Goal: Task Accomplishment & Management: Manage account settings

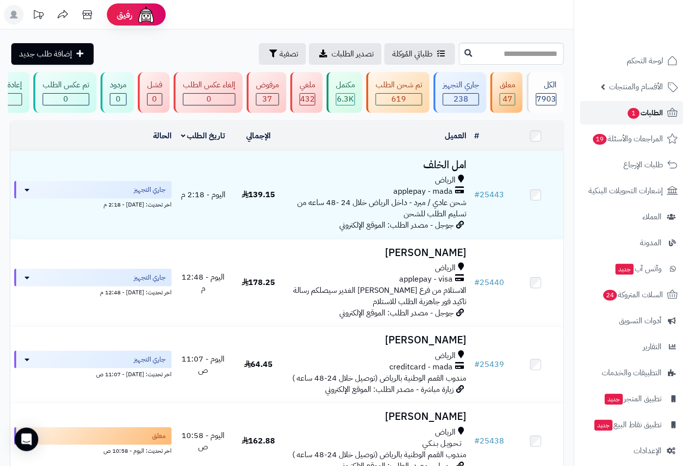
click at [641, 114] on span "الطلبات 1" at bounding box center [644, 113] width 36 height 14
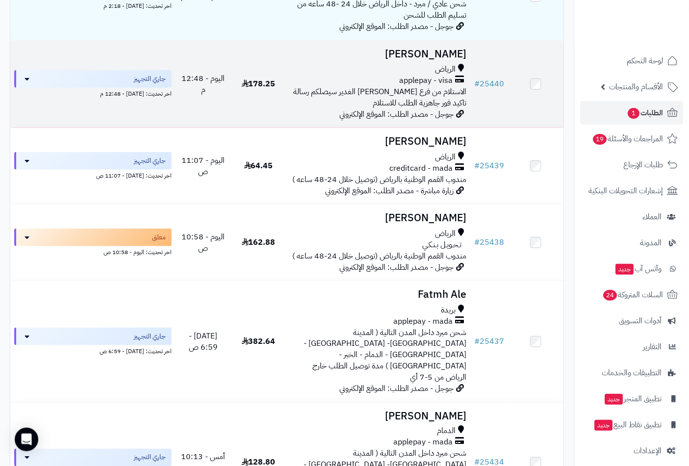
scroll to position [218, 0]
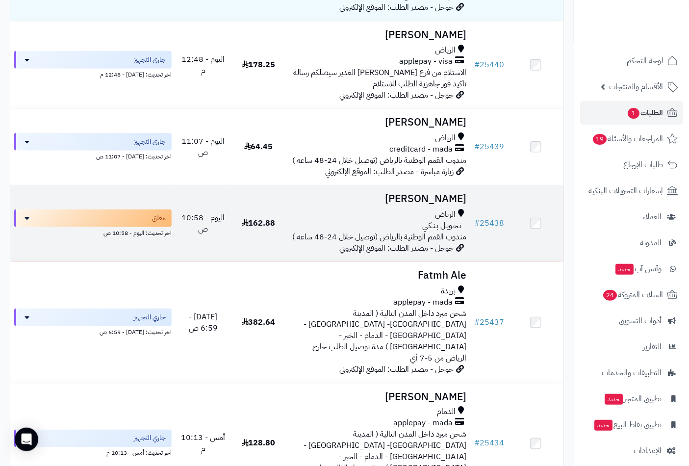
click at [418, 214] on td "Tahani Sami الرياض تـحـويـل بـنـكـي مندوب القمم الوطنية بالرياض (توصيل خلال 24-…" at bounding box center [378, 223] width 184 height 76
click at [427, 204] on h3 "[PERSON_NAME]" at bounding box center [378, 198] width 176 height 11
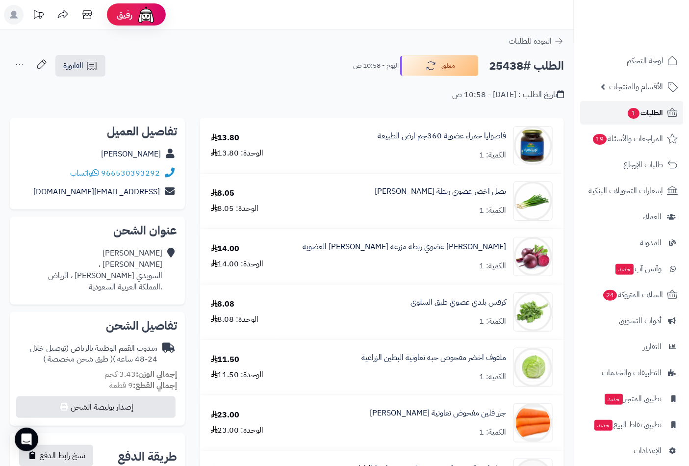
click at [639, 110] on span "الطلبات 1" at bounding box center [644, 113] width 36 height 14
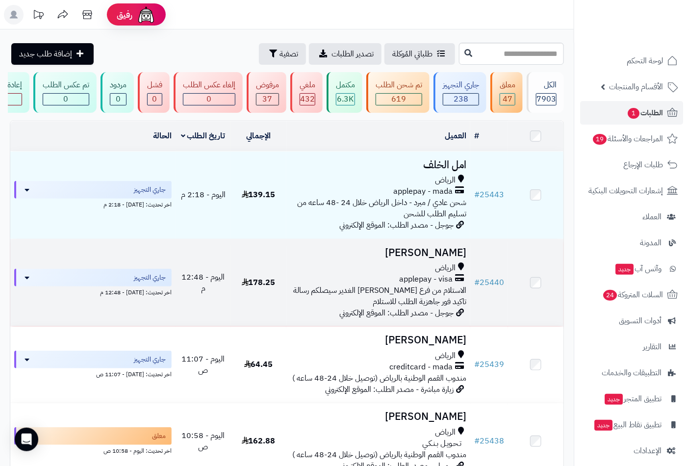
scroll to position [109, 0]
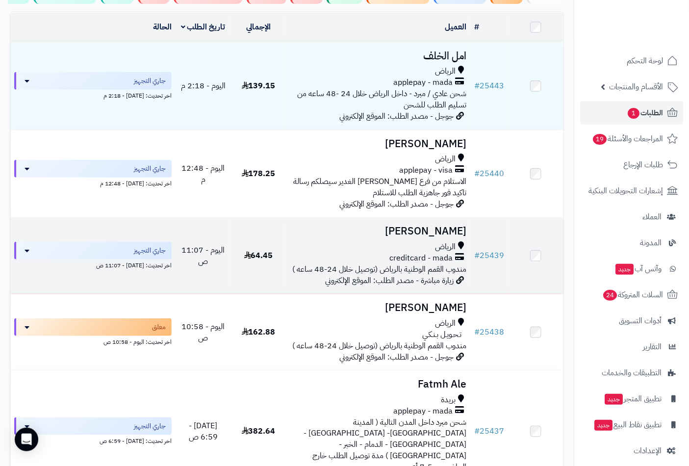
click at [430, 247] on td "Tahani Sami الرياض creditcard - mada مندوب القمم الوطنية بالرياض (توصيل خلال 24…" at bounding box center [378, 256] width 184 height 76
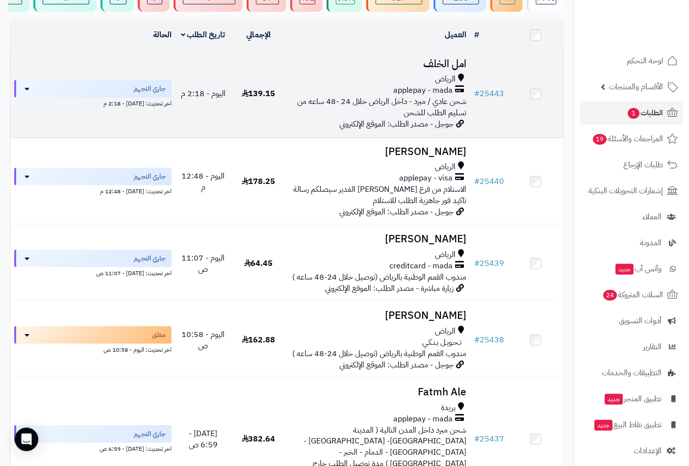
scroll to position [0, 0]
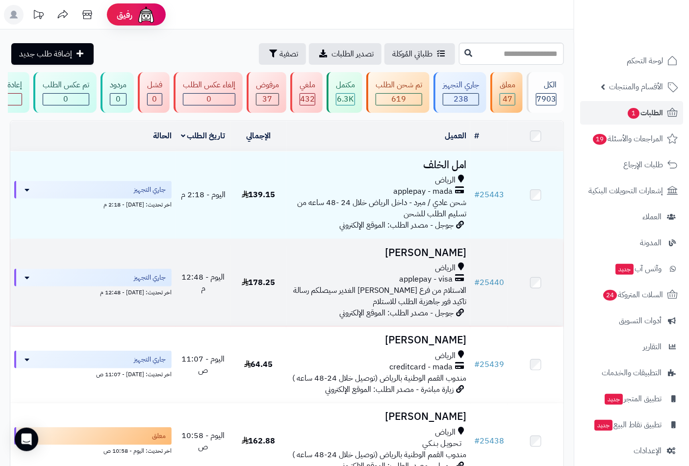
click at [411, 258] on h3 "[PERSON_NAME]" at bounding box center [378, 252] width 176 height 11
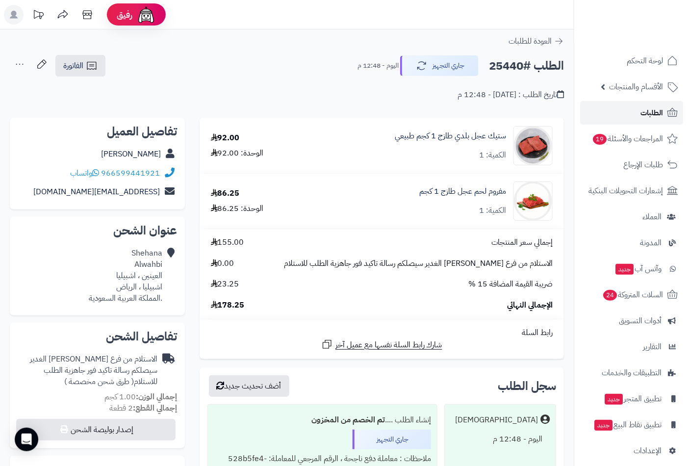
click at [644, 120] on link "الطلبات" at bounding box center [631, 113] width 103 height 24
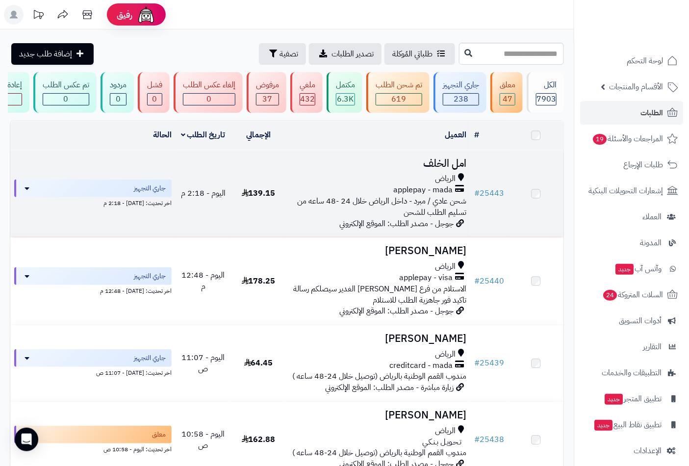
click at [435, 169] on h3 "امل الخلف" at bounding box center [378, 163] width 176 height 11
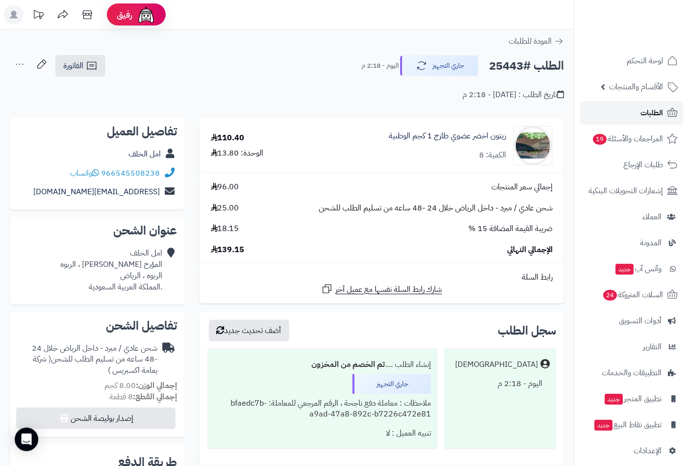
click at [624, 108] on link "الطلبات" at bounding box center [631, 113] width 103 height 24
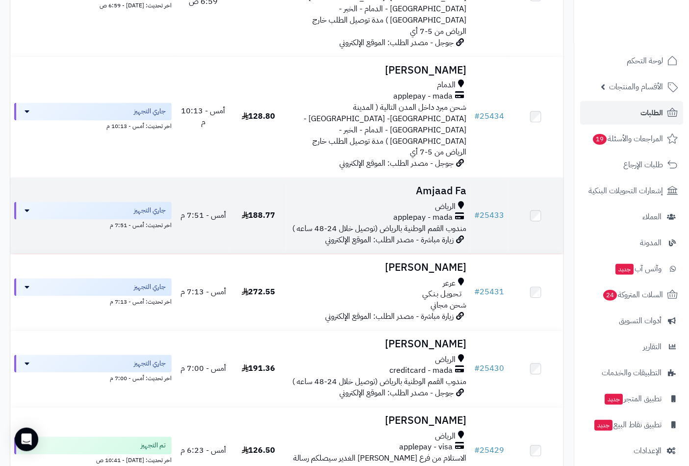
scroll to position [545, 0]
click at [425, 177] on td "Amjaad Fa الرياض applepay - mada مندوب القمم الوطنية بالرياض (توصيل خلال 24-48 …" at bounding box center [378, 215] width 184 height 76
click at [444, 185] on h3 "Amjaad Fa" at bounding box center [378, 190] width 176 height 11
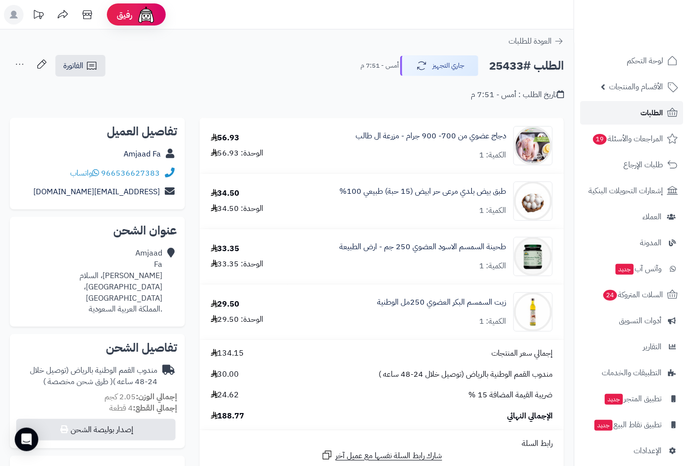
click at [651, 111] on span "الطلبات" at bounding box center [651, 113] width 23 height 14
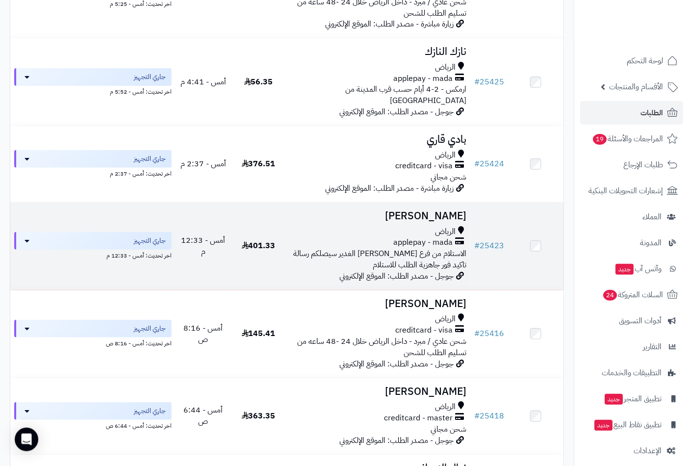
scroll to position [1307, 0]
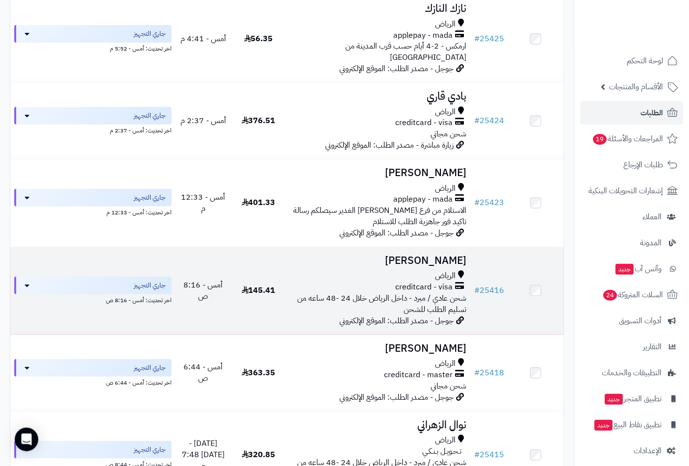
click at [420, 247] on td "saleh alhammad الرياض creditcard - visa شحن عادي / مبرد - داخل الرياض خلال 24 -…" at bounding box center [378, 290] width 184 height 87
click at [408, 255] on h3 "saleh alhammad" at bounding box center [378, 260] width 176 height 11
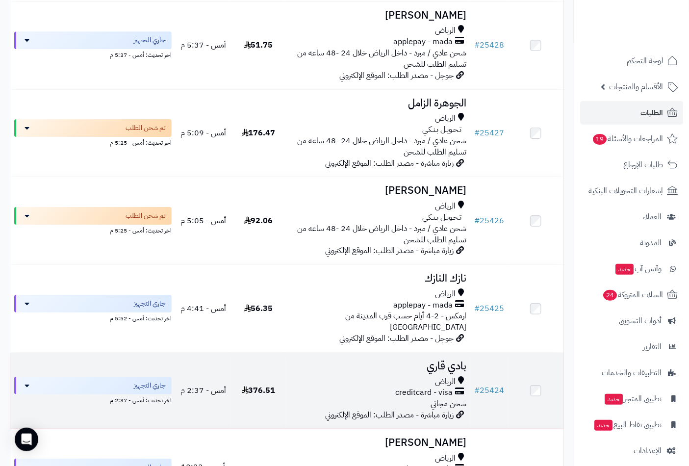
scroll to position [1035, 0]
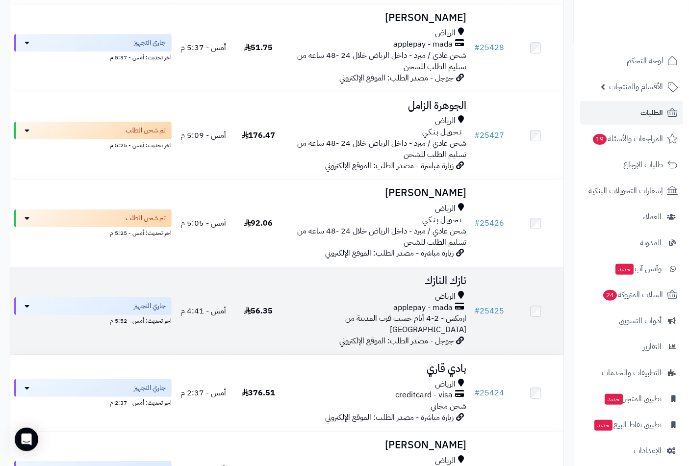
click at [450, 275] on h3 "نازك النازك" at bounding box center [378, 280] width 176 height 11
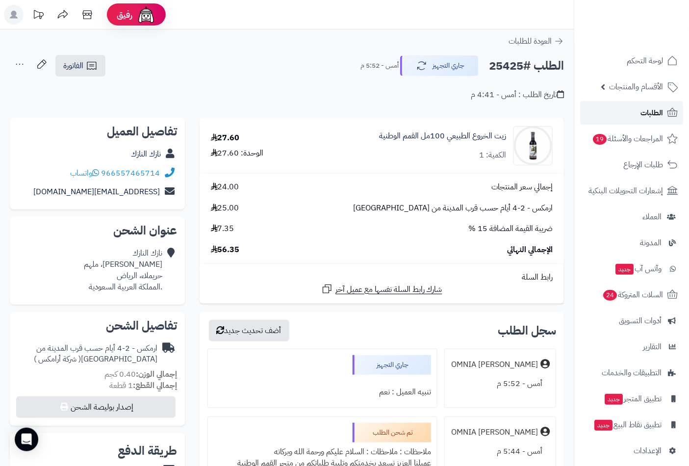
click at [646, 111] on span "الطلبات" at bounding box center [651, 113] width 23 height 14
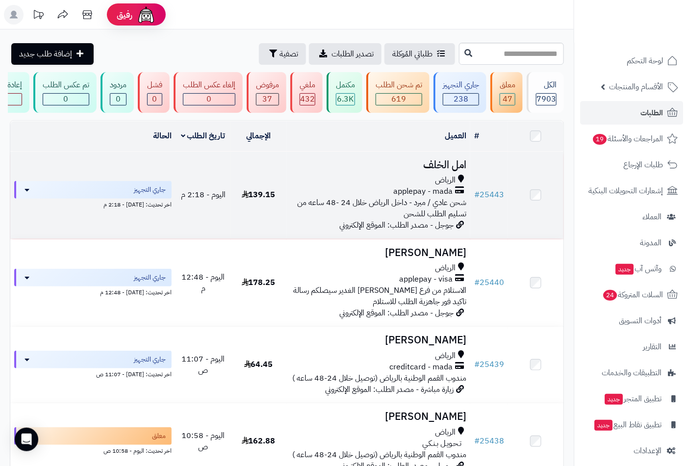
click at [435, 171] on h3 "امل الخلف" at bounding box center [378, 164] width 176 height 11
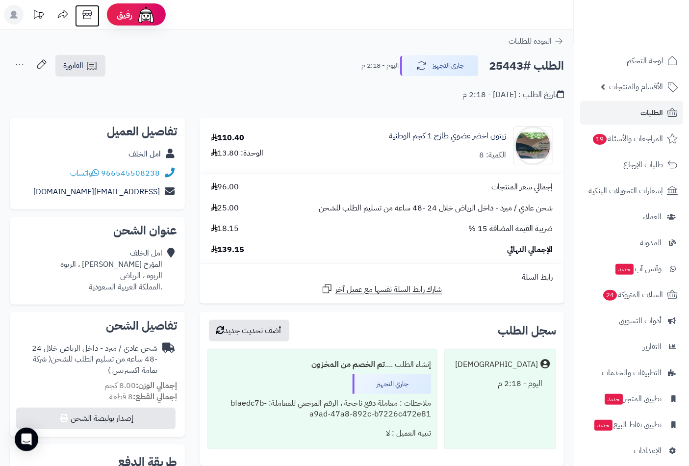
click at [86, 12] on icon at bounding box center [87, 15] width 20 height 20
click at [646, 114] on span "الطلبات" at bounding box center [651, 113] width 23 height 14
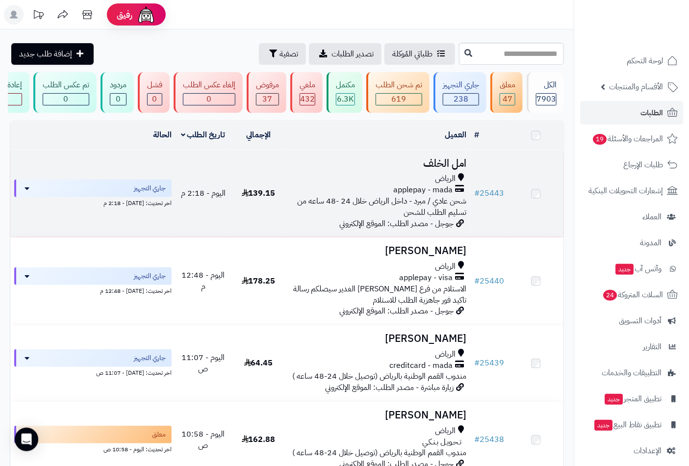
click at [457, 184] on div "الرياض" at bounding box center [378, 178] width 176 height 11
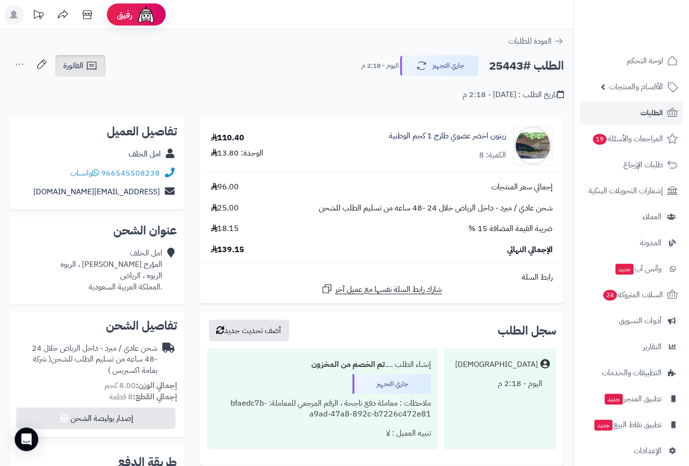
click at [76, 61] on span "الفاتورة" at bounding box center [73, 66] width 20 height 12
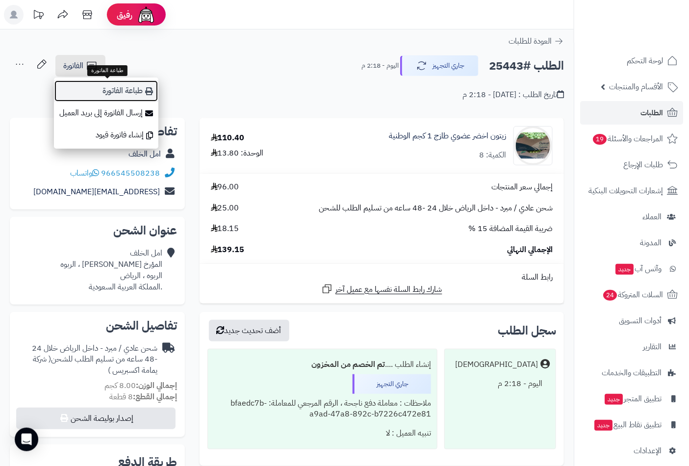
click at [99, 90] on link "طباعة الفاتورة" at bounding box center [106, 91] width 104 height 22
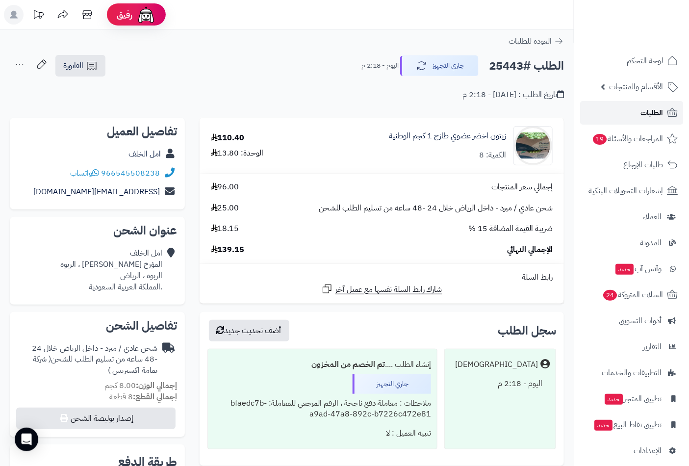
click at [645, 111] on span "الطلبات" at bounding box center [651, 113] width 23 height 14
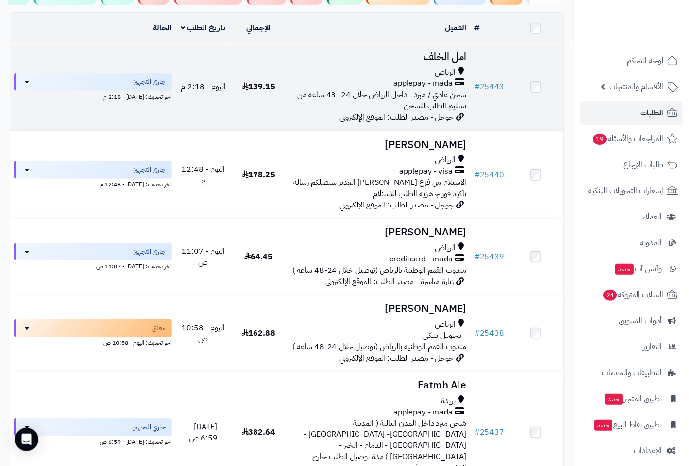
scroll to position [109, 0]
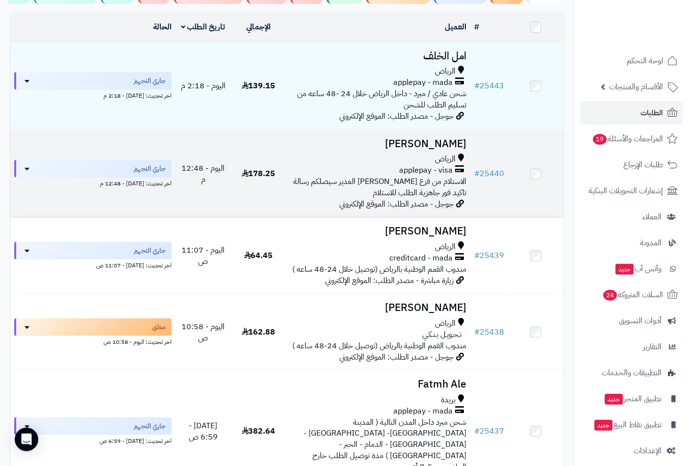
click at [390, 150] on h3 "Shehana Alwahbi" at bounding box center [378, 143] width 176 height 11
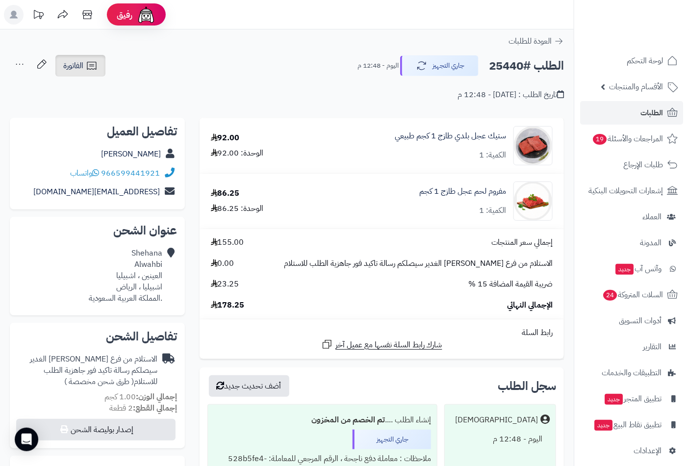
click at [89, 63] on icon at bounding box center [92, 66] width 12 height 12
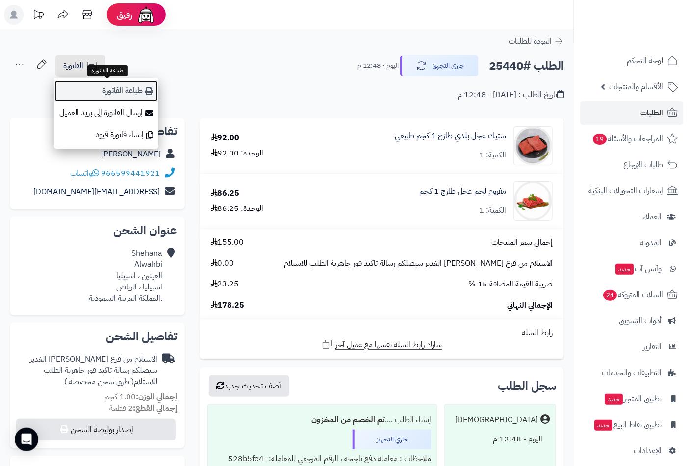
click at [110, 89] on link "طباعة الفاتورة" at bounding box center [106, 91] width 104 height 22
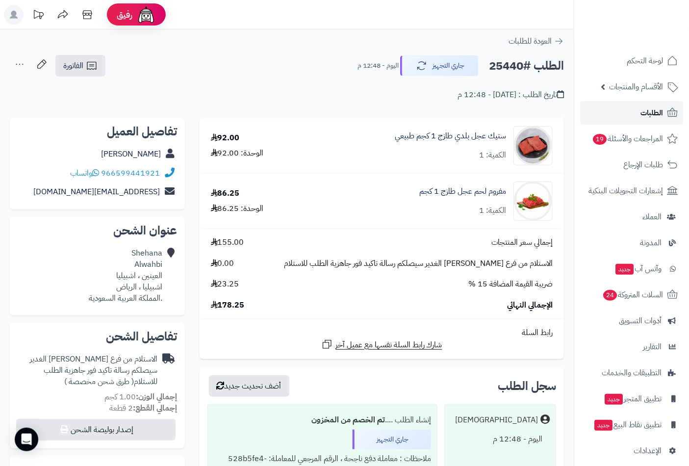
click at [630, 108] on link "الطلبات" at bounding box center [631, 113] width 103 height 24
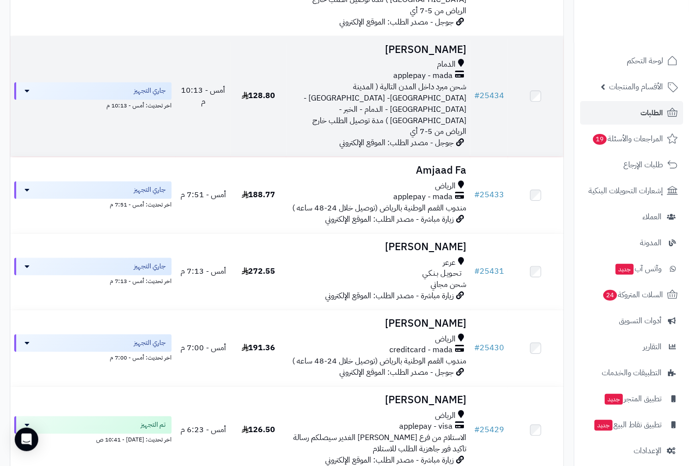
scroll to position [599, 0]
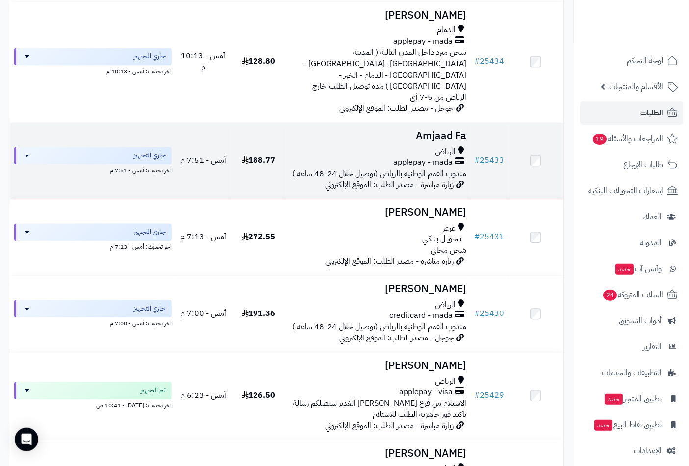
click at [439, 123] on td "Amjaad Fa الرياض applepay - mada مندوب القمم الوطنية بالرياض (توصيل خلال 24-48 …" at bounding box center [378, 161] width 184 height 76
click at [444, 131] on h3 "Amjaad Fa" at bounding box center [378, 136] width 176 height 11
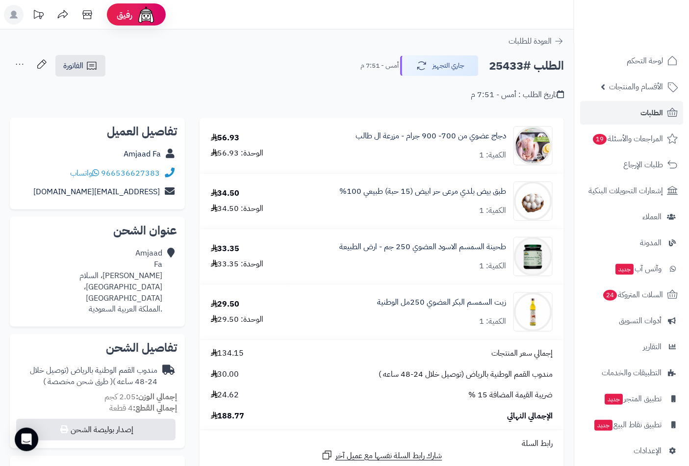
click at [503, 65] on h2 "الطلب #25433" at bounding box center [526, 66] width 75 height 20
copy h2 "25433"
click at [130, 172] on link "966536627383" at bounding box center [130, 173] width 59 height 12
drag, startPoint x: 164, startPoint y: 170, endPoint x: 152, endPoint y: 173, distance: 12.1
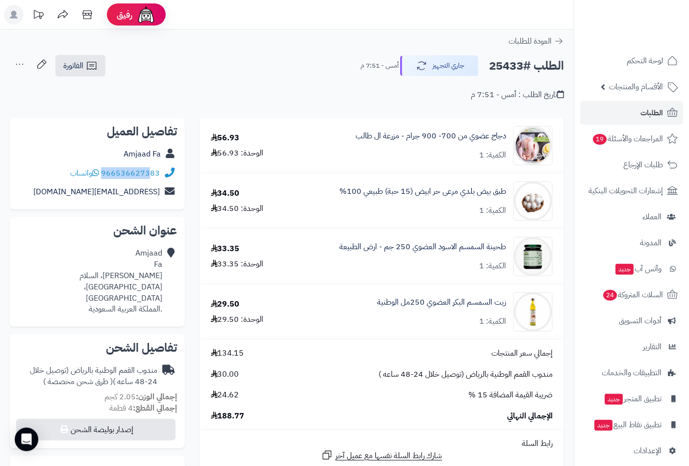
click at [152, 173] on div "966536627383 واتساب" at bounding box center [97, 173] width 159 height 19
copy div "966536627383"
click at [643, 109] on span "الطلبات" at bounding box center [651, 113] width 23 height 14
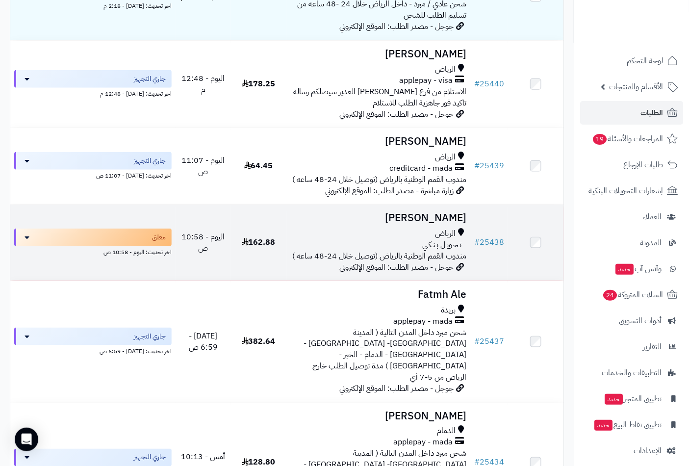
scroll to position [272, 0]
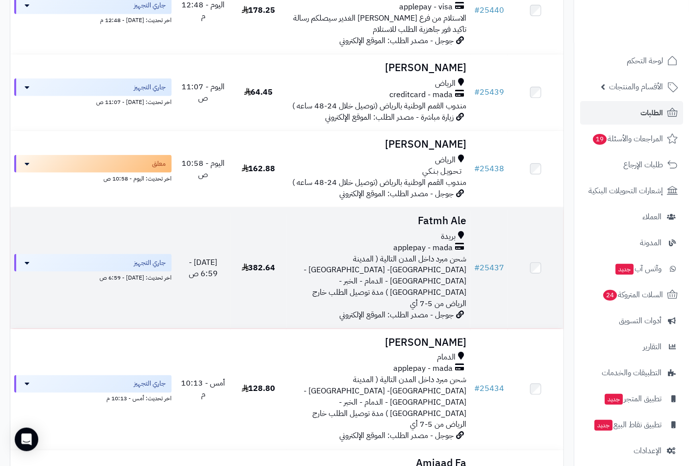
click at [447, 225] on h3 "Fatmh Ale" at bounding box center [378, 220] width 176 height 11
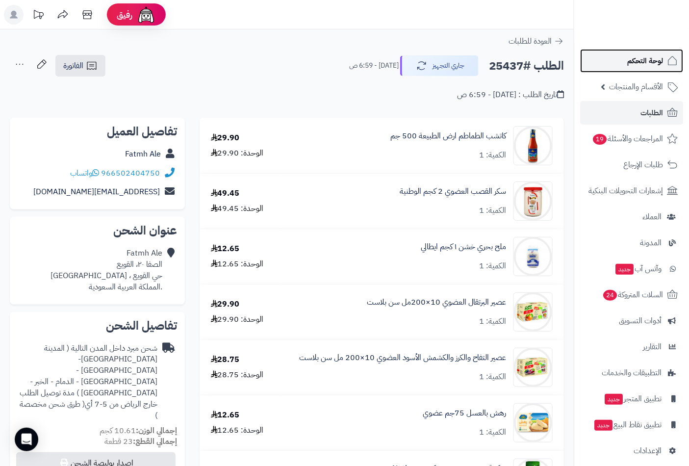
click at [644, 62] on span "لوحة التحكم" at bounding box center [645, 61] width 36 height 14
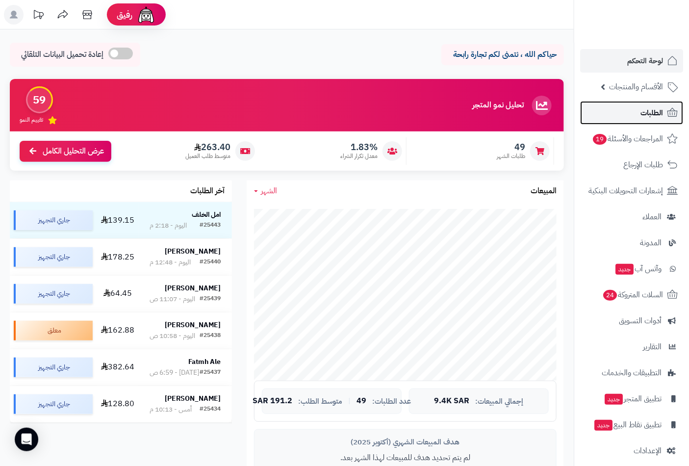
click at [659, 108] on span "الطلبات" at bounding box center [651, 113] width 23 height 14
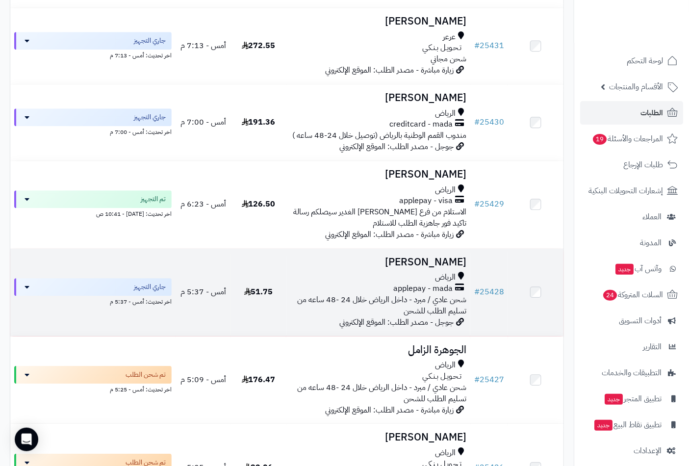
scroll to position [817, 0]
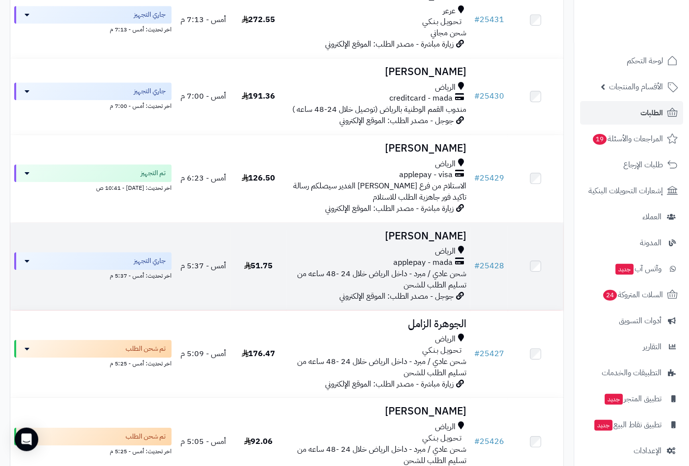
click at [444, 223] on td "علي التميمي الرياض applepay - mada شحن عادي / مبرد - داخل الرياض خلال 24 -48 سا…" at bounding box center [378, 266] width 184 height 87
click at [444, 230] on h3 "علي التميمي" at bounding box center [378, 235] width 176 height 11
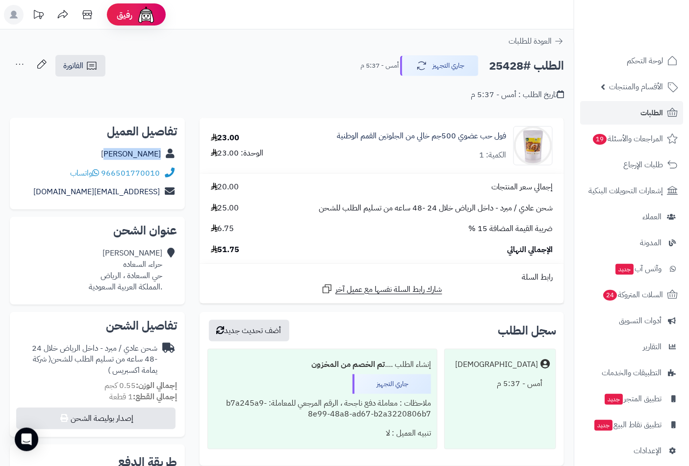
drag, startPoint x: 116, startPoint y: 158, endPoint x: 162, endPoint y: 155, distance: 46.1
click at [162, 155] on div "علي التميمي" at bounding box center [97, 154] width 159 height 19
copy link "علي التميمي"
click at [145, 175] on link "966501770010" at bounding box center [130, 173] width 59 height 12
drag, startPoint x: 160, startPoint y: 172, endPoint x: 119, endPoint y: 175, distance: 40.8
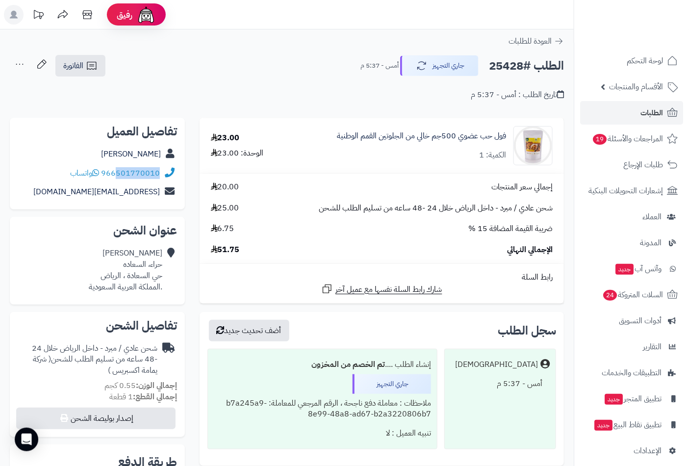
click at [119, 175] on div "966501770010 واتساب" at bounding box center [97, 173] width 159 height 19
copy link "501770010"
click at [636, 110] on link "الطلبات" at bounding box center [631, 113] width 103 height 24
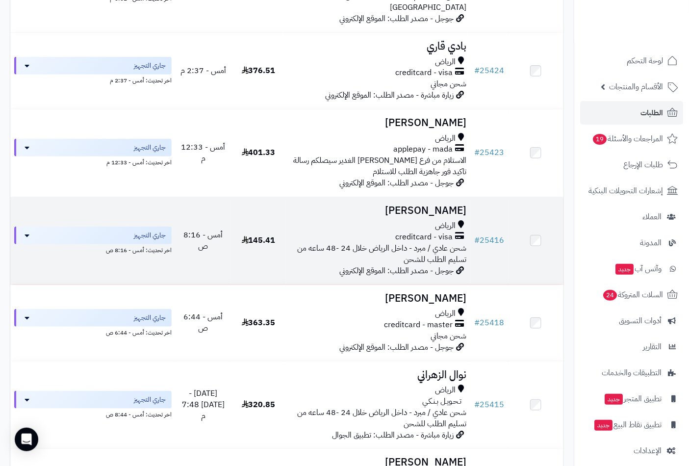
scroll to position [1361, 0]
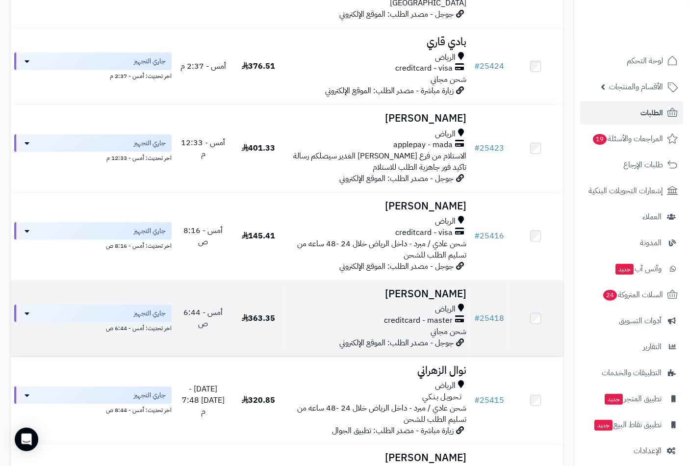
click at [437, 288] on h3 "[PERSON_NAME]" at bounding box center [378, 293] width 176 height 11
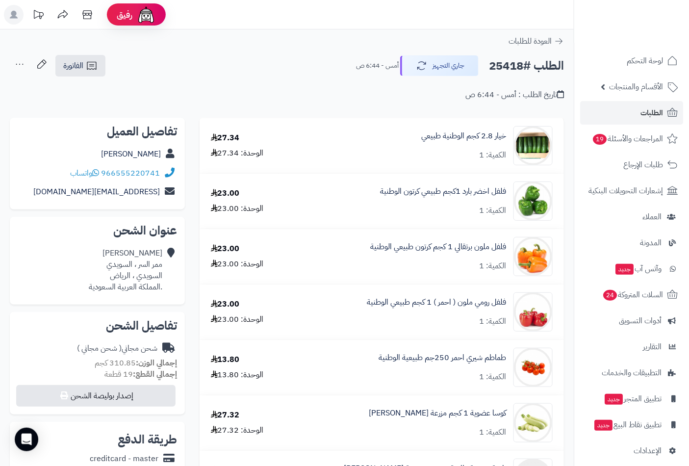
drag, startPoint x: 110, startPoint y: 154, endPoint x: 164, endPoint y: 155, distance: 53.9
click at [164, 155] on div "[PERSON_NAME]" at bounding box center [97, 154] width 159 height 19
copy div "عمران العمران"
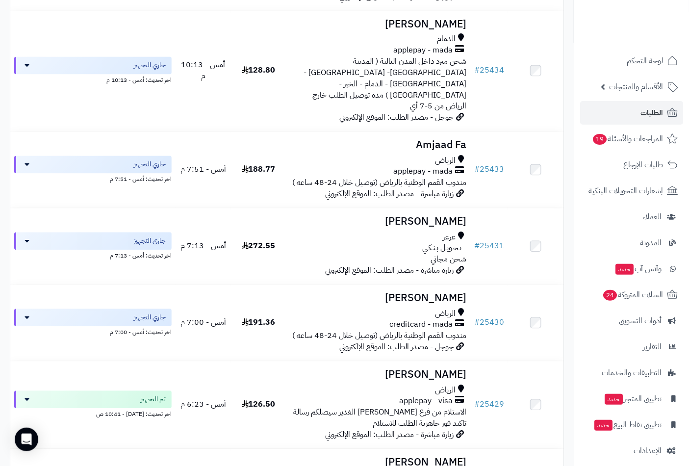
scroll to position [599, 0]
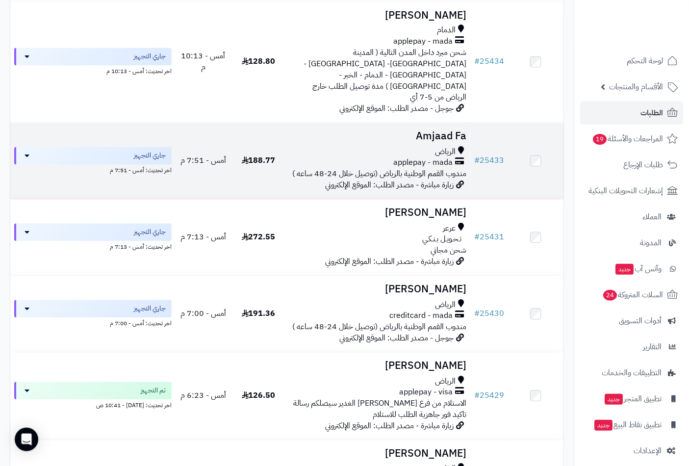
click at [445, 131] on h3 "Amjaad Fa" at bounding box center [378, 136] width 176 height 11
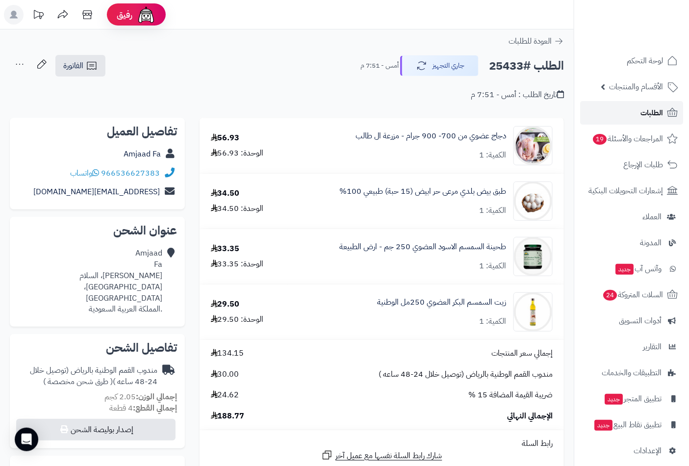
click at [649, 111] on span "الطلبات" at bounding box center [651, 113] width 23 height 14
click at [653, 115] on span "الطلبات" at bounding box center [651, 113] width 23 height 14
click at [649, 66] on span "لوحة التحكم" at bounding box center [645, 61] width 36 height 14
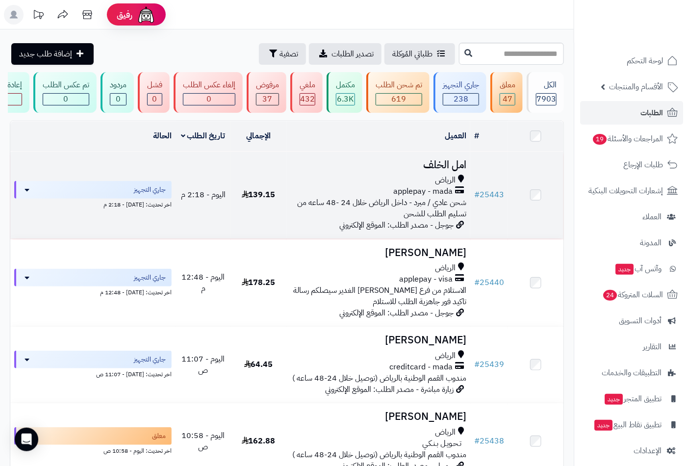
click at [450, 181] on span "الرياض" at bounding box center [445, 180] width 21 height 11
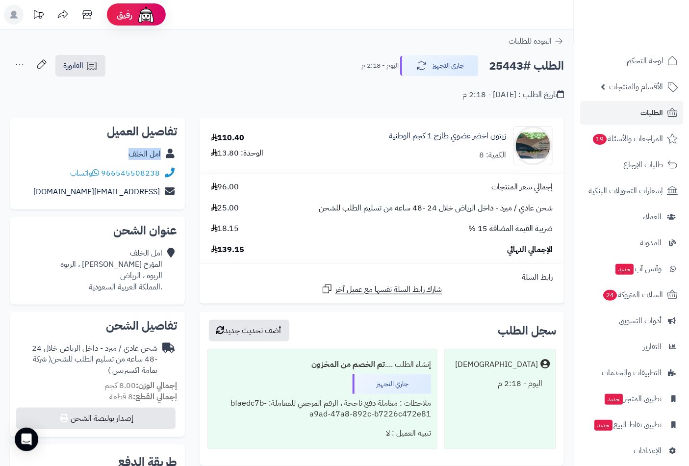
drag, startPoint x: 118, startPoint y: 153, endPoint x: 162, endPoint y: 153, distance: 44.1
click at [162, 153] on div "امل الخلف" at bounding box center [97, 154] width 159 height 19
copy link "امل الخلف"
click at [565, 118] on div "**********" at bounding box center [381, 301] width 379 height 367
drag, startPoint x: 161, startPoint y: 172, endPoint x: 150, endPoint y: 173, distance: 11.3
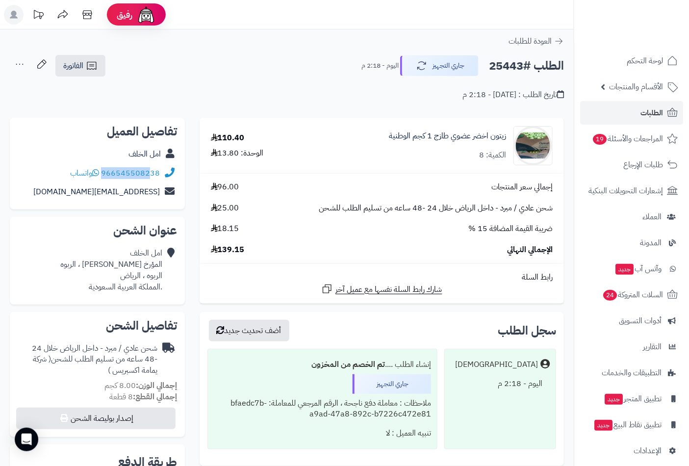
click at [150, 173] on div "966545508238 واتساب" at bounding box center [97, 173] width 159 height 19
copy div "966545508238"
click at [567, 161] on div "**********" at bounding box center [381, 301] width 379 height 367
drag, startPoint x: 125, startPoint y: 152, endPoint x: 165, endPoint y: 152, distance: 39.7
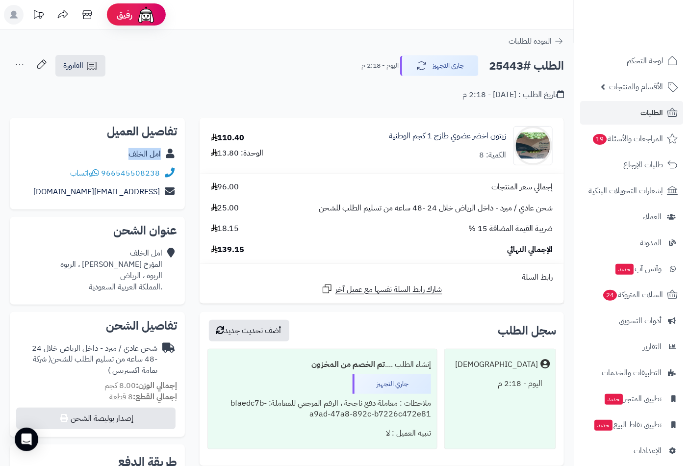
click at [165, 152] on div "امل الخلف" at bounding box center [97, 154] width 159 height 19
copy div "امل الخلف"
click at [221, 79] on div "تاريخ الطلب : اليوم - 2:18 م" at bounding box center [287, 88] width 554 height 23
click at [650, 119] on span "الطلبات" at bounding box center [651, 113] width 23 height 14
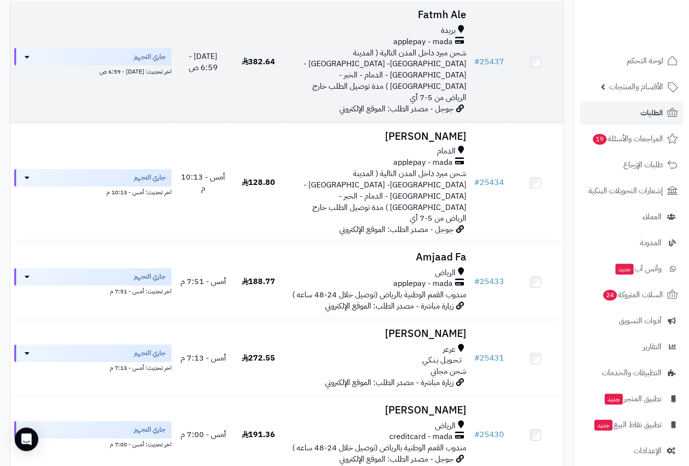
scroll to position [490, 0]
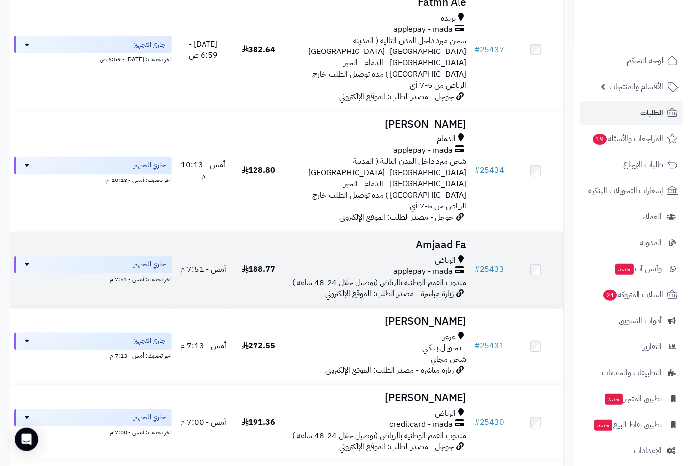
click at [432, 240] on h3 "Amjaad Fa" at bounding box center [378, 245] width 176 height 11
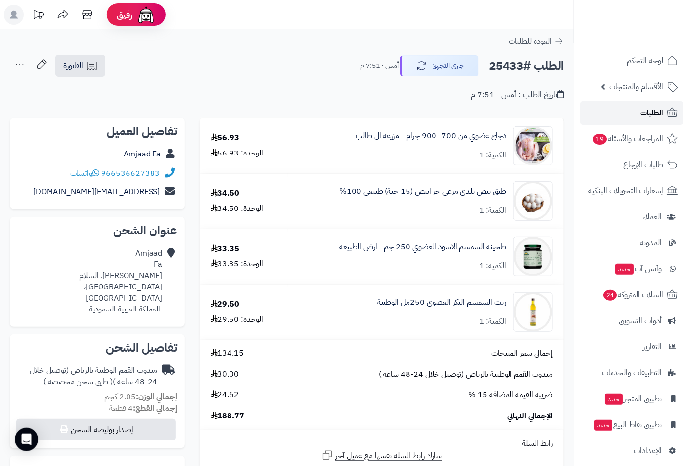
click at [648, 113] on span "الطلبات" at bounding box center [651, 113] width 23 height 14
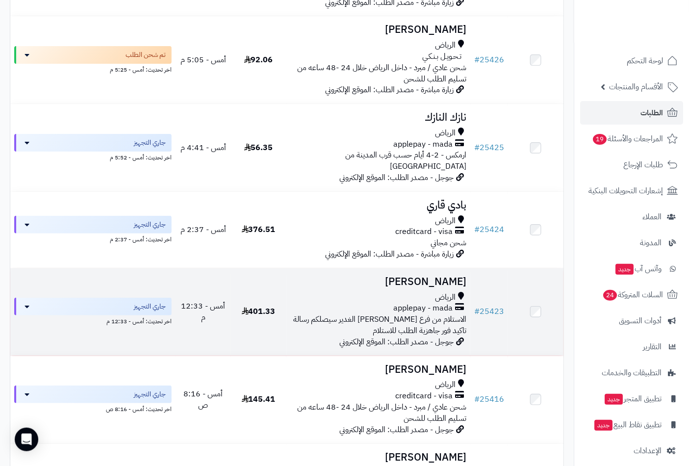
scroll to position [1416, 0]
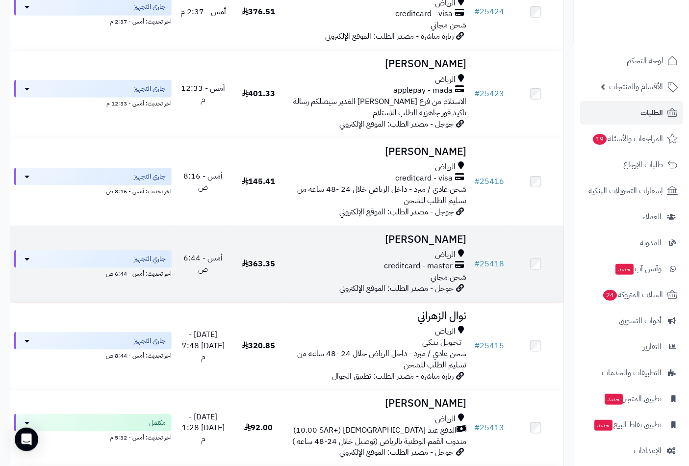
click at [454, 234] on h3 "[PERSON_NAME]" at bounding box center [378, 239] width 176 height 11
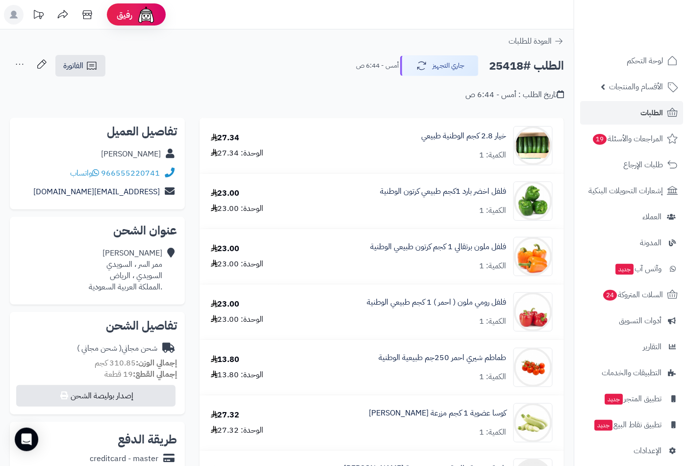
drag, startPoint x: 114, startPoint y: 157, endPoint x: 160, endPoint y: 159, distance: 46.6
click at [160, 159] on div "[PERSON_NAME]" at bounding box center [97, 154] width 159 height 19
copy link "[PERSON_NAME]"
click at [211, 87] on div "تاريخ الطلب : أمس - 6:44 ص" at bounding box center [287, 88] width 554 height 23
drag, startPoint x: 162, startPoint y: 171, endPoint x: 150, endPoint y: 172, distance: 11.8
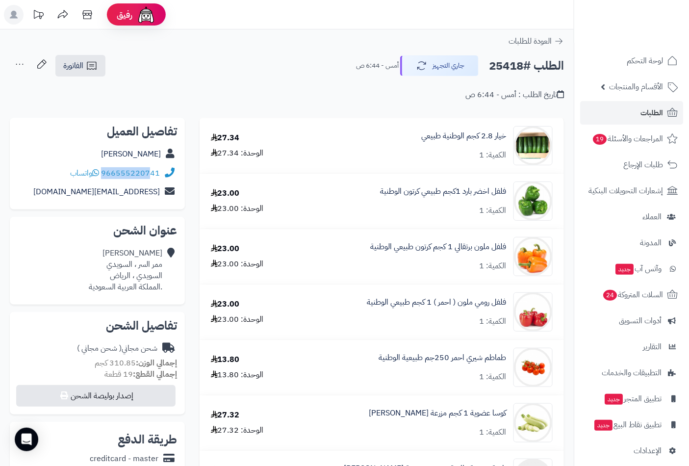
click at [150, 172] on div "966555220741 واتساب" at bounding box center [97, 173] width 159 height 19
copy div "966555220741"
click at [644, 108] on span "الطلبات" at bounding box center [651, 113] width 23 height 14
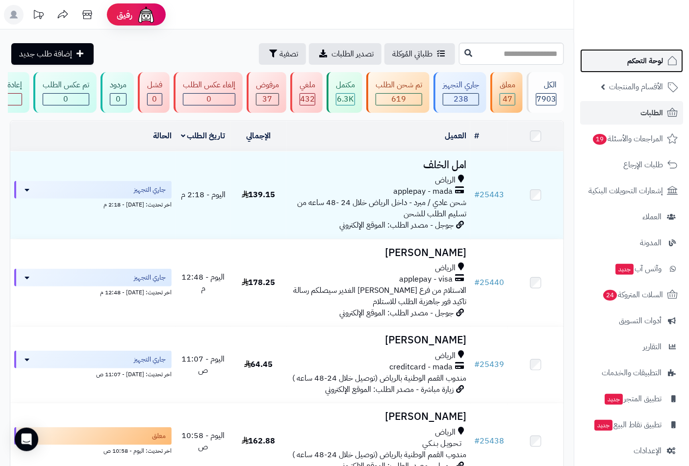
click at [633, 51] on link "لوحة التحكم" at bounding box center [631, 61] width 103 height 24
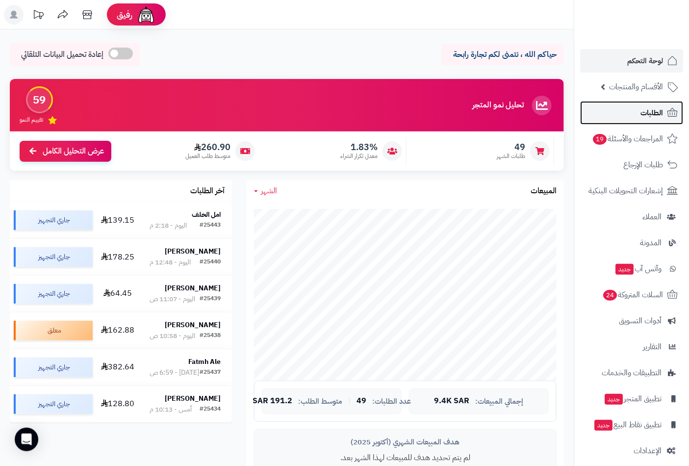
click at [648, 113] on span "الطلبات" at bounding box center [651, 113] width 23 height 14
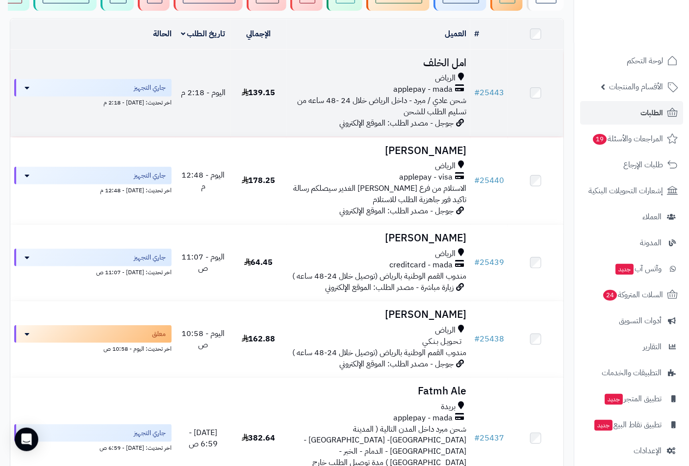
scroll to position [109, 0]
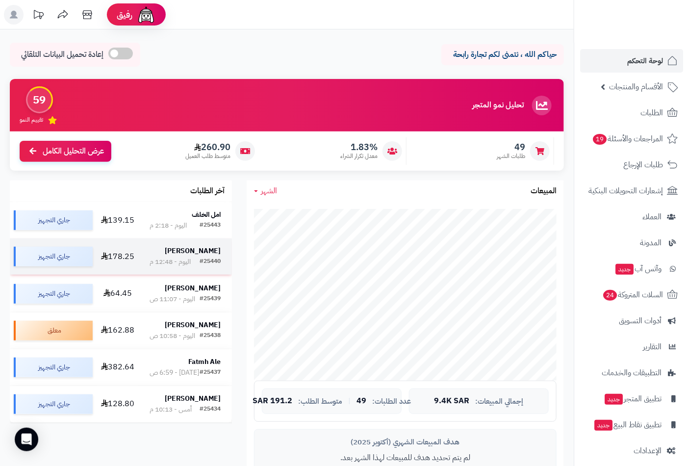
click at [196, 250] on strong "[PERSON_NAME]" at bounding box center [193, 251] width 56 height 10
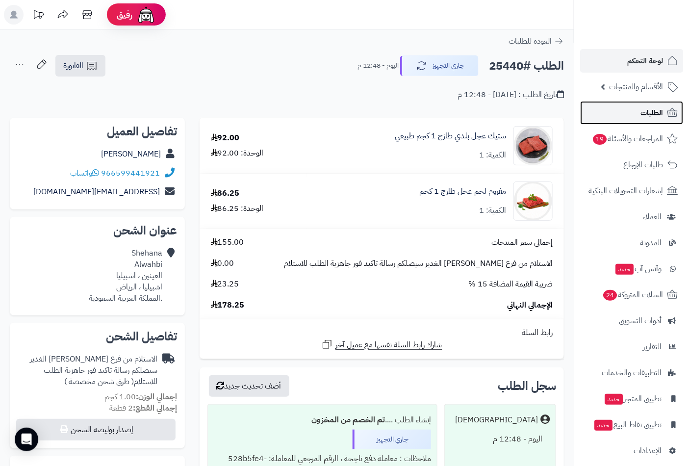
click at [653, 110] on span "الطلبات" at bounding box center [651, 113] width 23 height 14
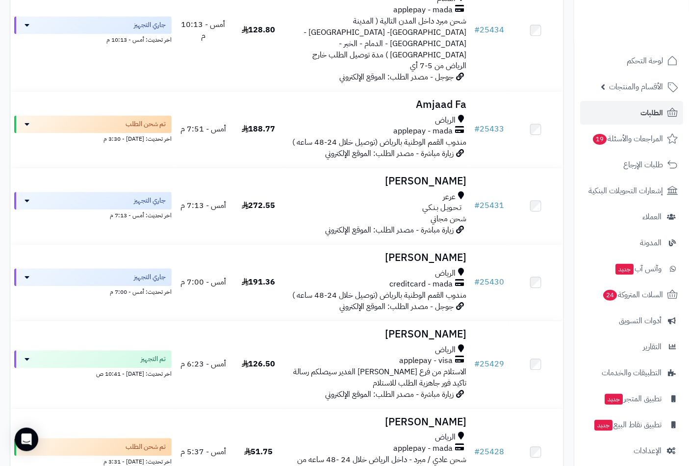
scroll to position [653, 0]
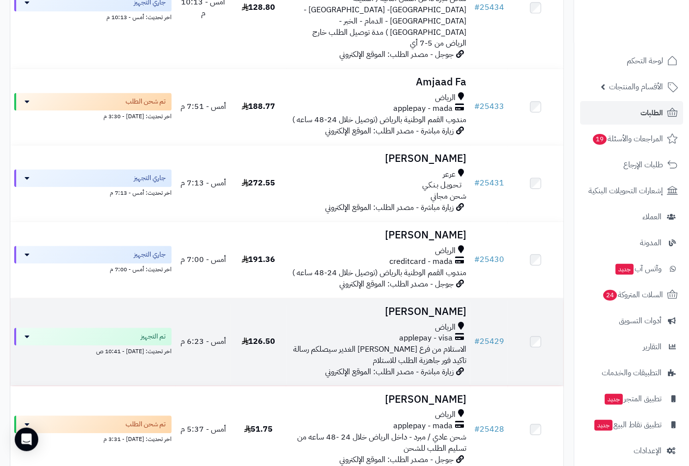
click at [418, 306] on h3 "Mohammed Abdulaziz" at bounding box center [378, 311] width 176 height 11
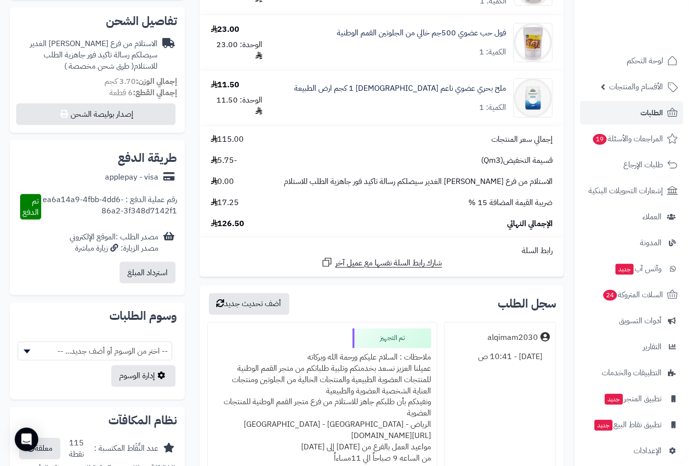
scroll to position [545, 0]
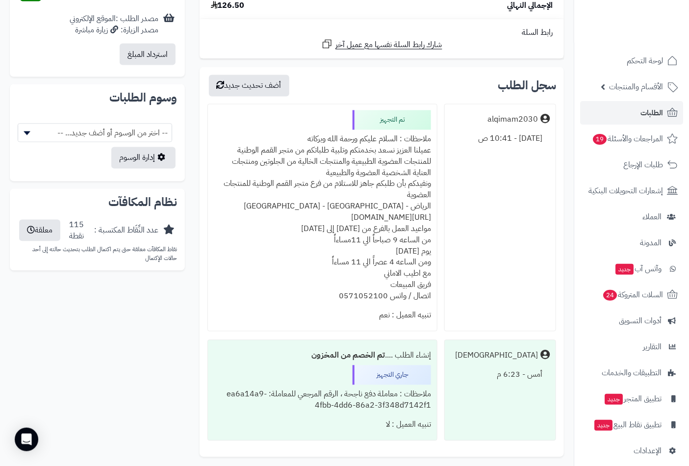
click at [384, 138] on div "ملاحظات : السلام عليكم ورحمة الله وبركاته عميلنا العزيز نسعد بخدمتكم وتلبية طلب…" at bounding box center [322, 218] width 217 height 176
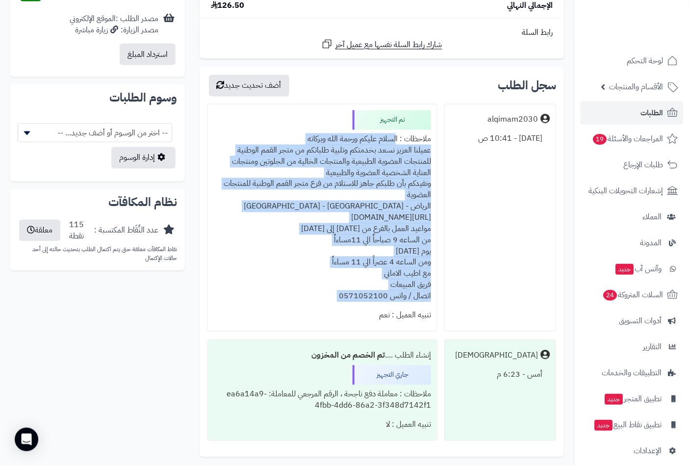
drag, startPoint x: 384, startPoint y: 138, endPoint x: 316, endPoint y: 300, distance: 175.3
click at [316, 300] on div "ملاحظات : السلام عليكم ورحمة الله وبركاته عميلنا العزيز نسعد بخدمتكم وتلبية طلب…" at bounding box center [322, 218] width 217 height 176
copy div "السلام عليكم ورحمة الله وبركاته عميلنا العزيز نسعد بخدمتكم وتلبية طلباتكم من مت…"
click at [626, 113] on link "الطلبات" at bounding box center [631, 113] width 103 height 24
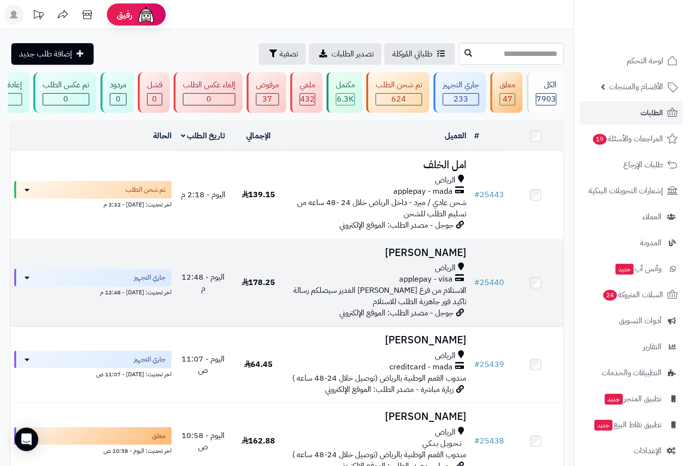
click at [414, 258] on h3 "Shehana Alwahbi" at bounding box center [378, 252] width 176 height 11
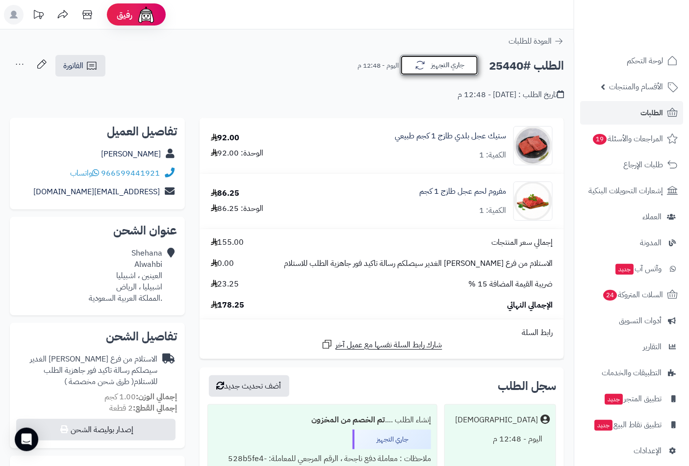
click at [446, 68] on button "جاري التجهيز" at bounding box center [439, 65] width 78 height 21
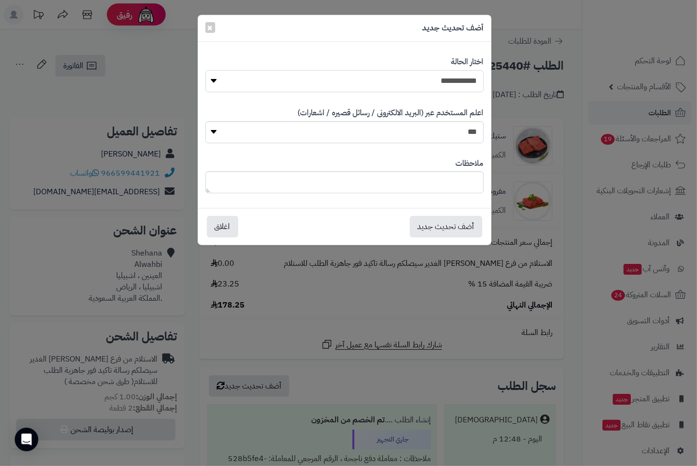
click at [464, 71] on select "**********" at bounding box center [344, 81] width 278 height 22
select select "**"
click at [205, 70] on select "**********" at bounding box center [344, 81] width 278 height 22
paste textarea "**********"
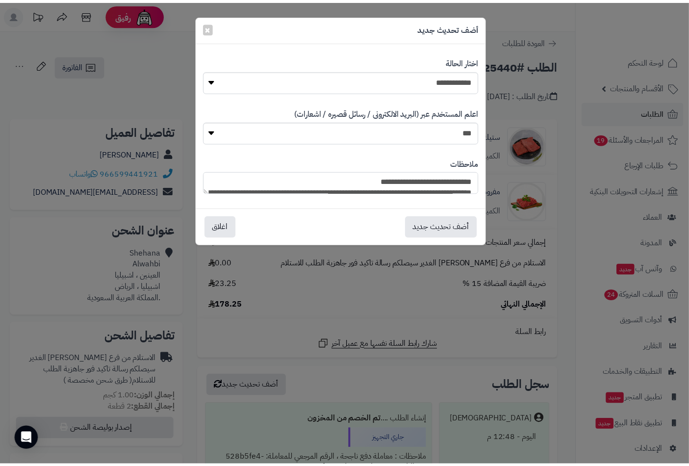
scroll to position [140, 0]
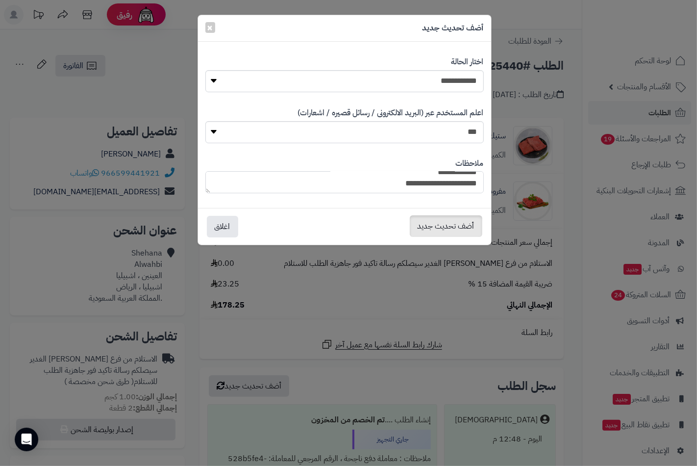
type textarea "**********"
click at [465, 224] on button "أضف تحديث جديد" at bounding box center [446, 226] width 73 height 22
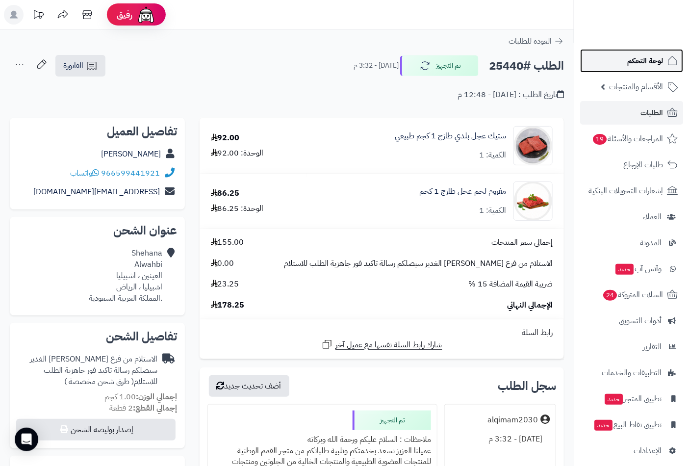
click at [639, 61] on span "لوحة التحكم" at bounding box center [645, 61] width 36 height 14
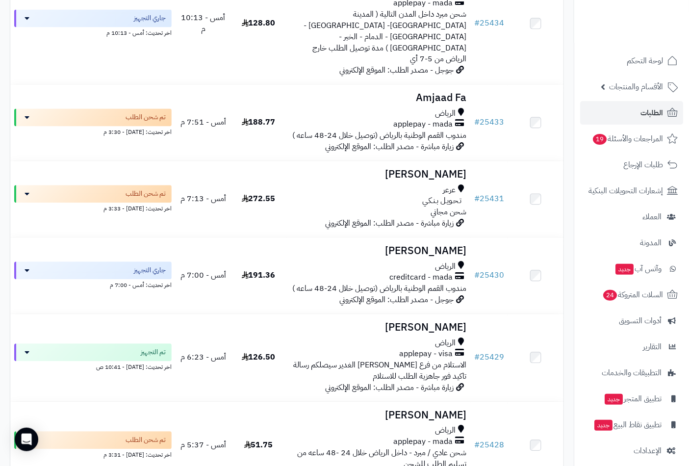
scroll to position [653, 0]
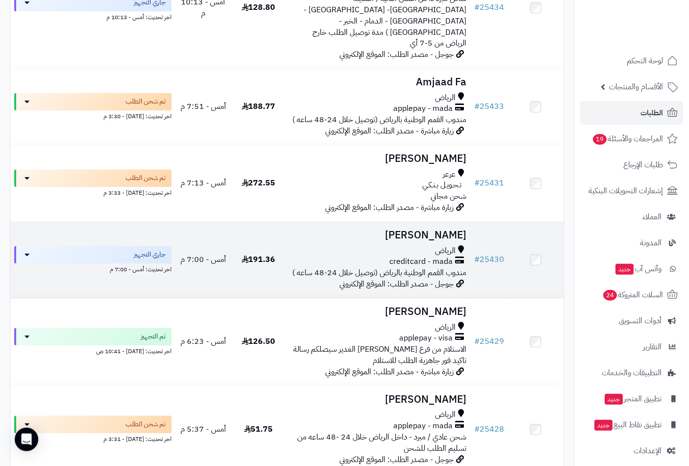
click at [432, 229] on h3 "[PERSON_NAME]" at bounding box center [378, 234] width 176 height 11
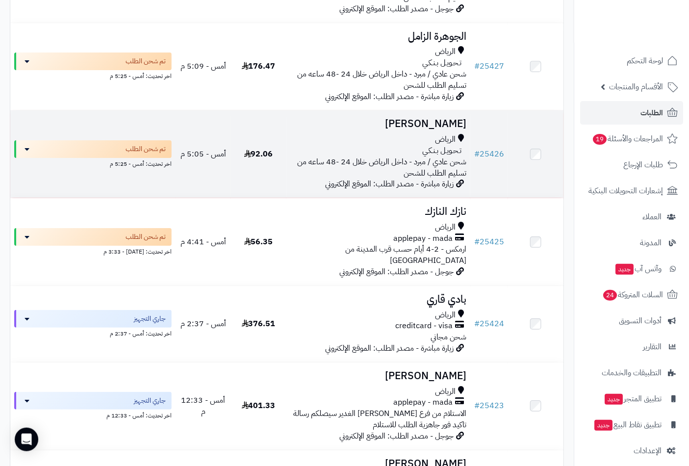
scroll to position [1144, 0]
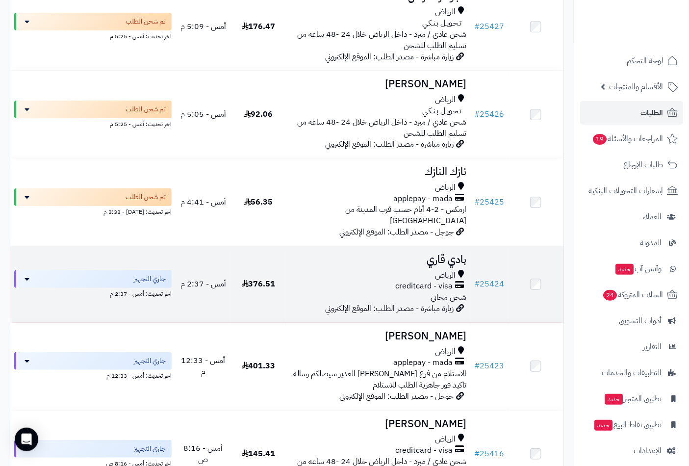
click at [443, 254] on h3 "بادي قاري" at bounding box center [378, 259] width 176 height 11
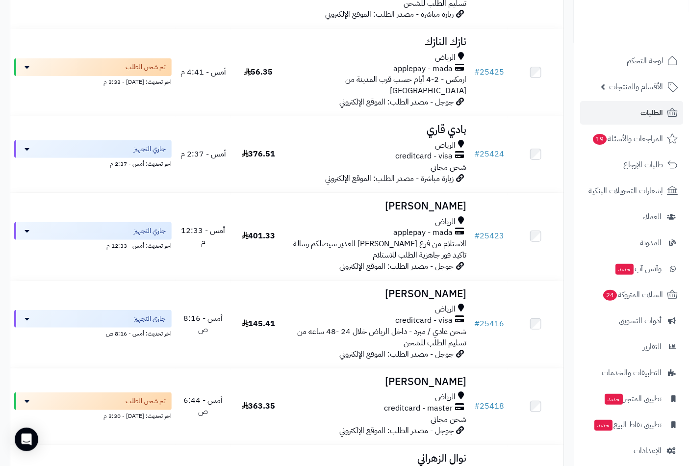
scroll to position [1307, 0]
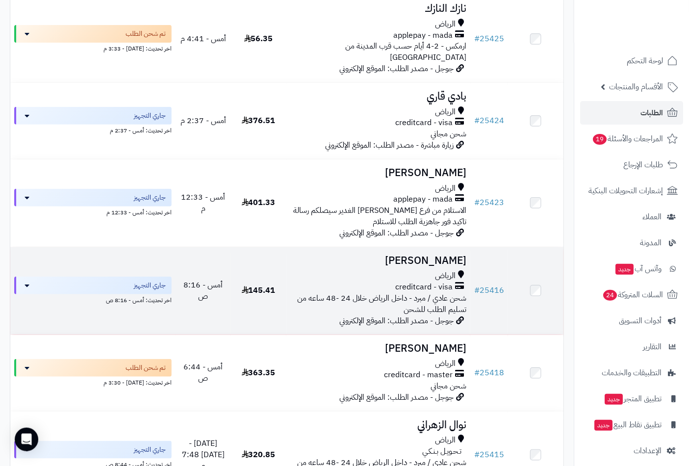
click at [432, 255] on h3 "[PERSON_NAME]" at bounding box center [378, 260] width 176 height 11
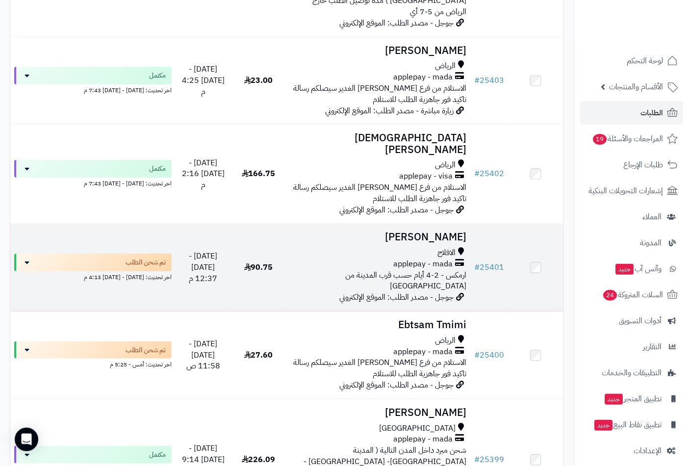
scroll to position [2342, 0]
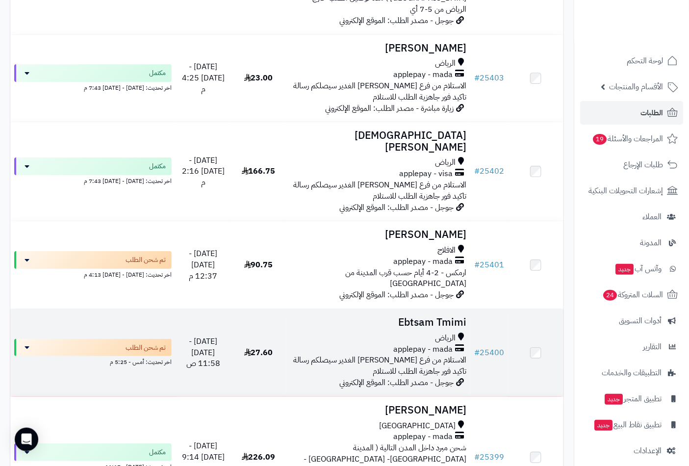
click at [434, 317] on h3 "Ebtsam Tmimi" at bounding box center [378, 322] width 176 height 11
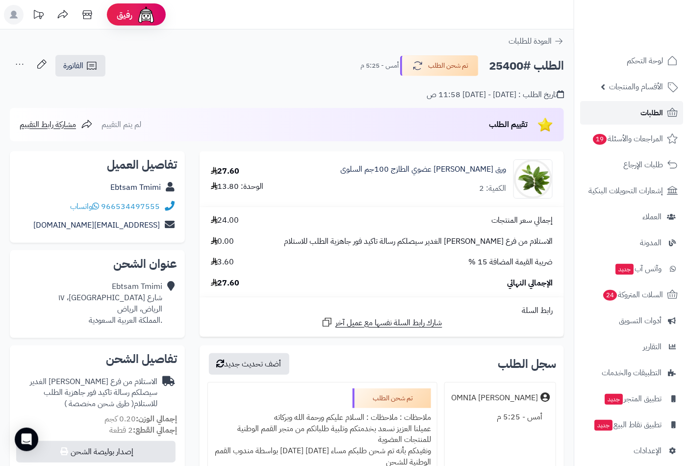
click at [643, 112] on span "الطلبات" at bounding box center [651, 113] width 23 height 14
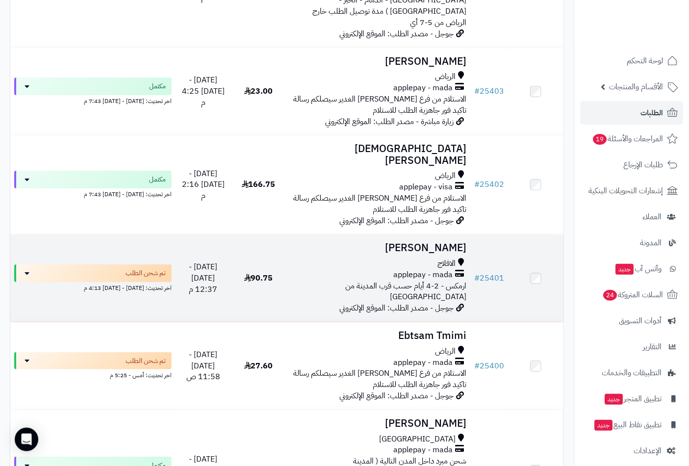
scroll to position [2342, 0]
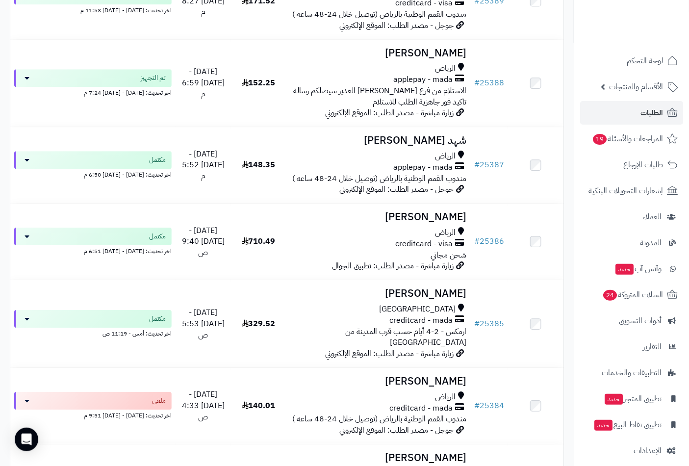
scroll to position [871, 0]
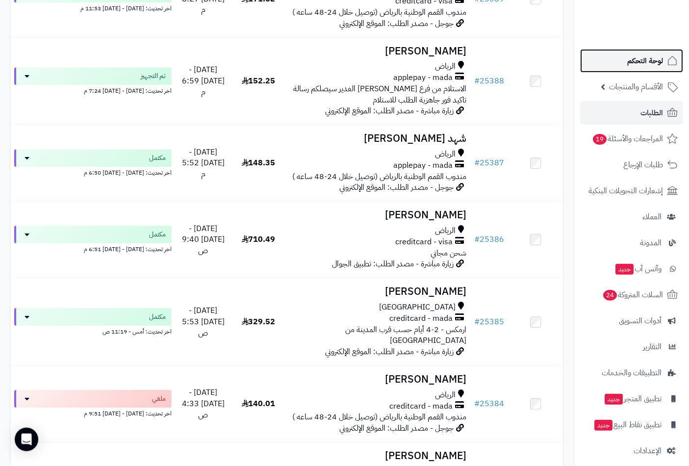
click at [647, 57] on span "لوحة التحكم" at bounding box center [645, 61] width 36 height 14
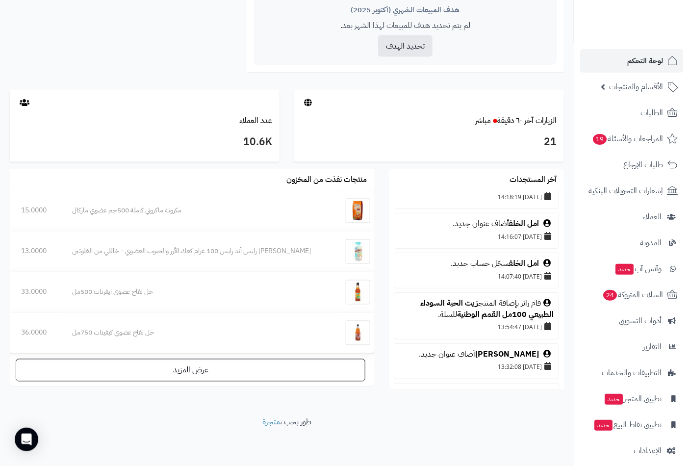
scroll to position [163, 0]
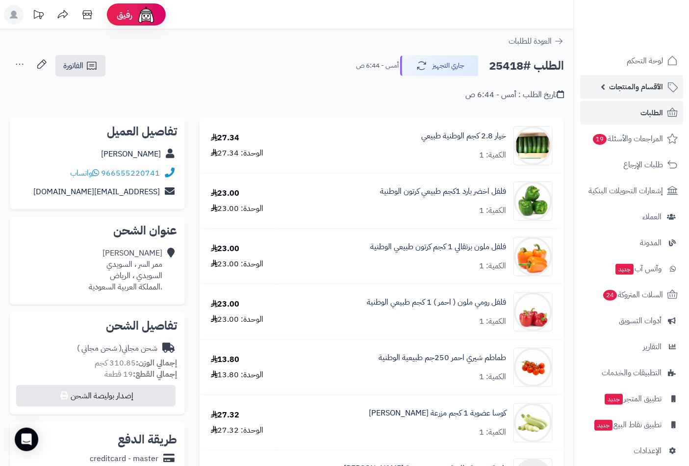
click at [650, 80] on span "الأقسام والمنتجات" at bounding box center [636, 87] width 54 height 14
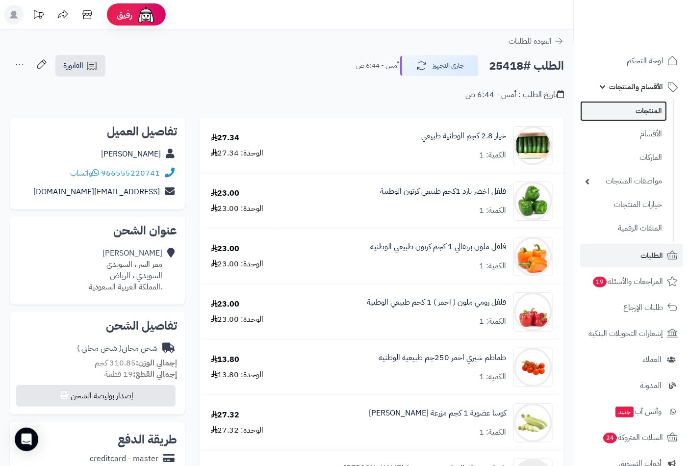
click at [650, 110] on link "المنتجات" at bounding box center [623, 111] width 87 height 20
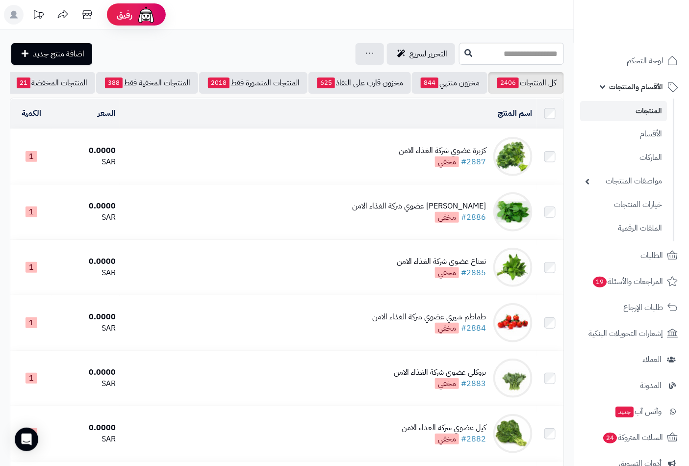
scroll to position [0, -92]
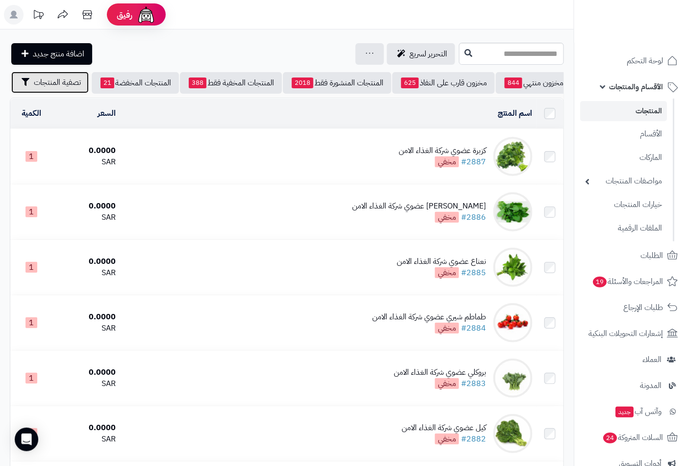
click at [42, 81] on span "تصفية المنتجات" at bounding box center [57, 82] width 47 height 12
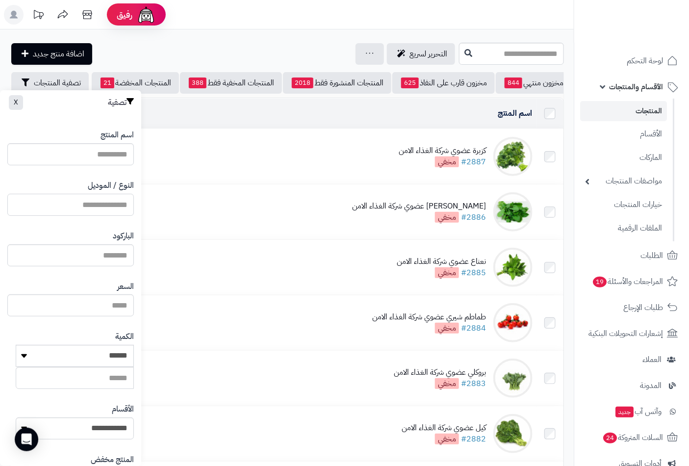
click at [105, 197] on input "النوع / الموديل" at bounding box center [70, 205] width 126 height 22
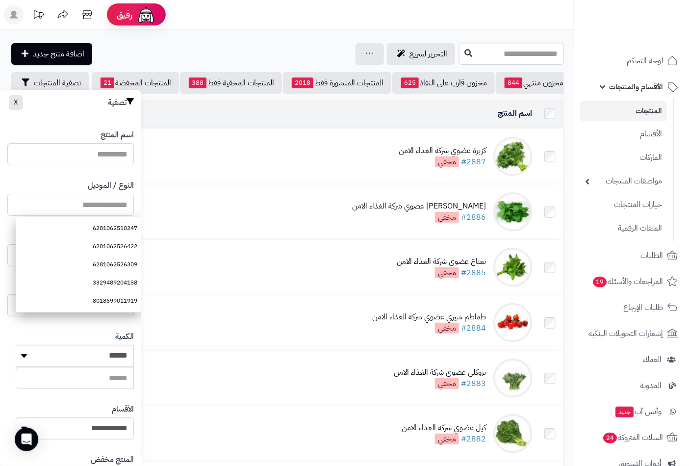
paste input "**********"
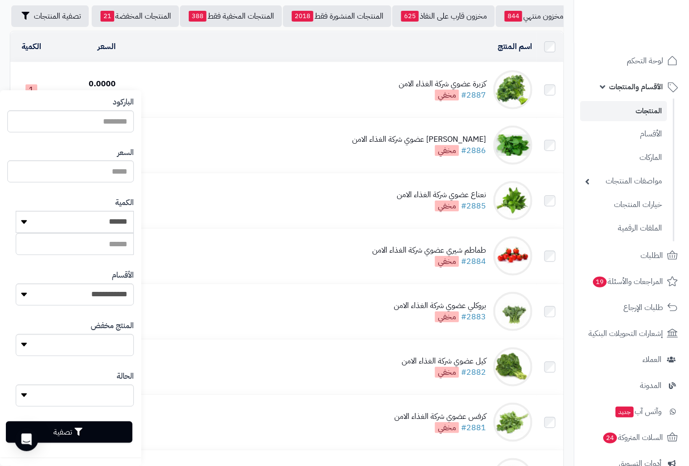
scroll to position [272, 0]
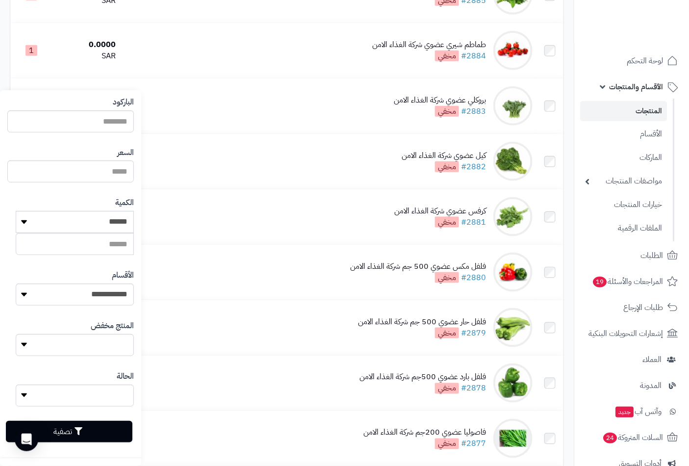
type input "**********"
click at [110, 428] on button "تصفية" at bounding box center [69, 432] width 126 height 22
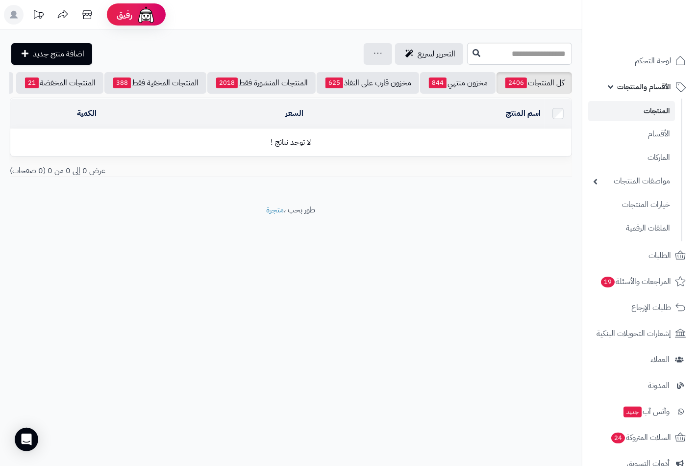
scroll to position [0, -84]
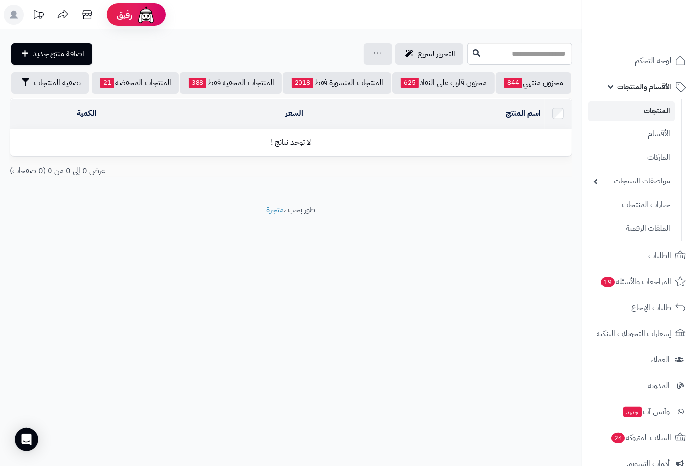
click at [650, 111] on link "المنتجات" at bounding box center [631, 111] width 87 height 20
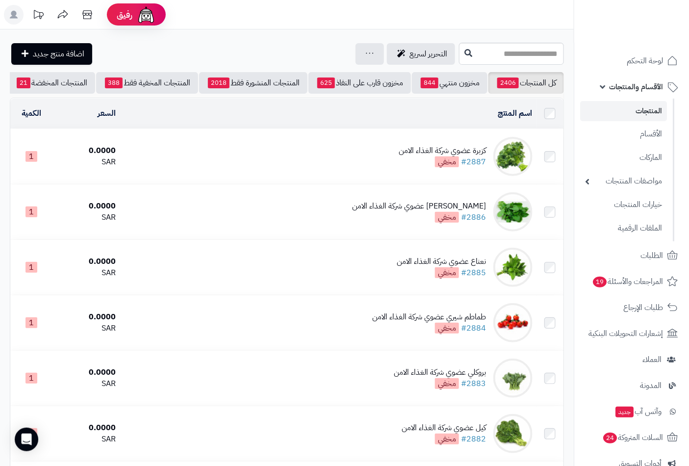
scroll to position [0, -92]
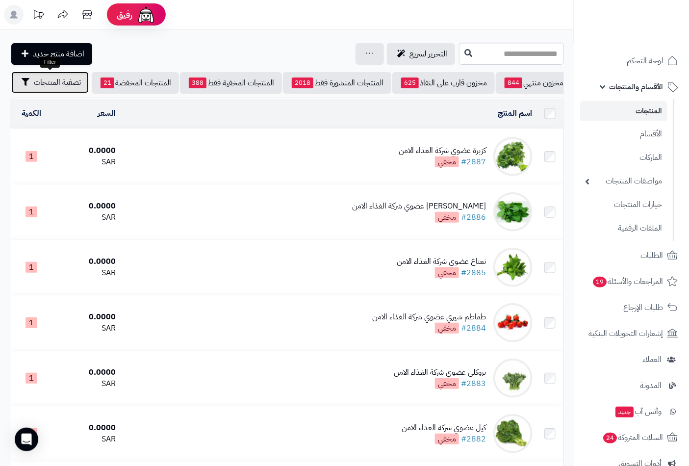
click at [62, 84] on span "تصفية المنتجات" at bounding box center [57, 82] width 47 height 12
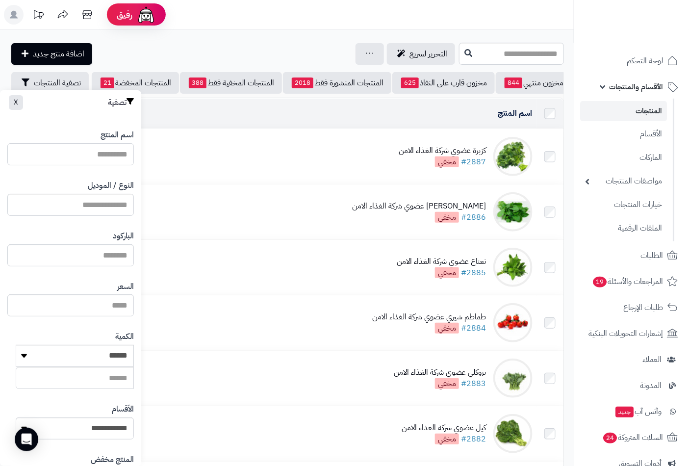
click at [107, 152] on input "اسم المنتج" at bounding box center [70, 154] width 126 height 22
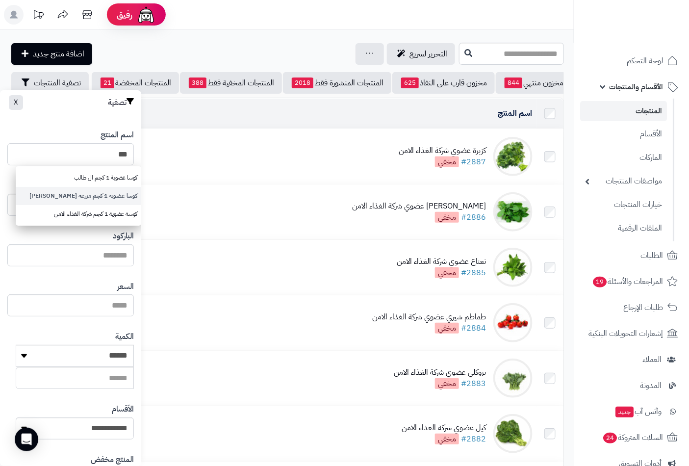
type input "***"
click at [101, 195] on link "كوسا عضوية 1 كجم مزرعة الشهوان" at bounding box center [78, 196] width 125 height 18
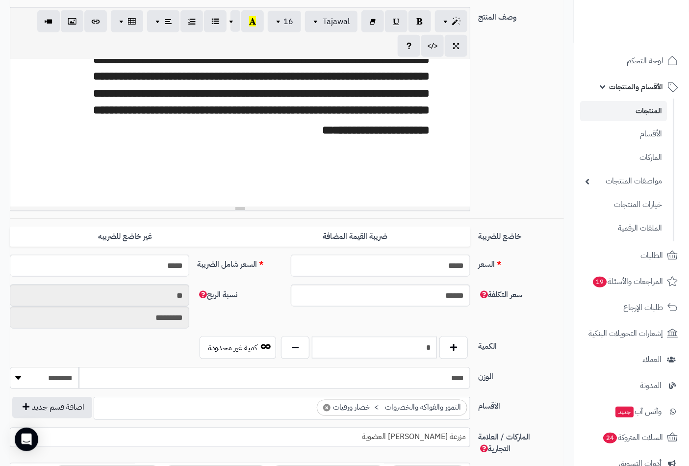
scroll to position [109, 0]
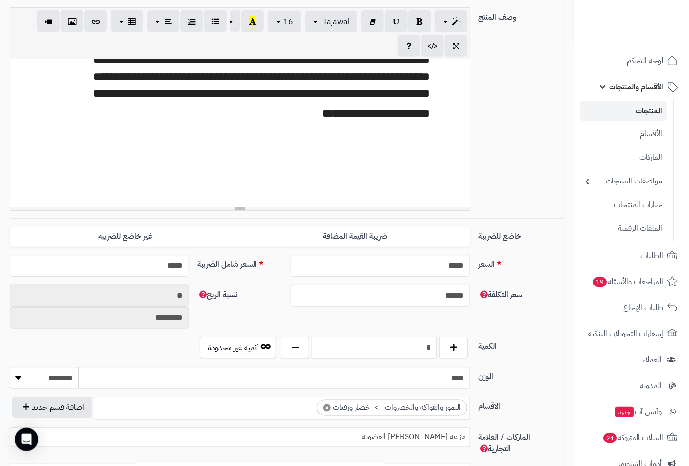
drag, startPoint x: 445, startPoint y: 355, endPoint x: 517, endPoint y: 366, distance: 73.3
click at [517, 366] on div "**********" at bounding box center [287, 354] width 554 height 815
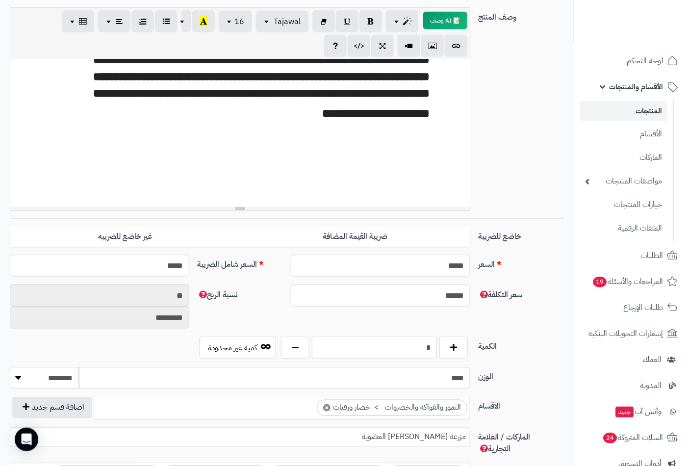
type input "*"
click at [471, 160] on div "**********" at bounding box center [240, 108] width 468 height 203
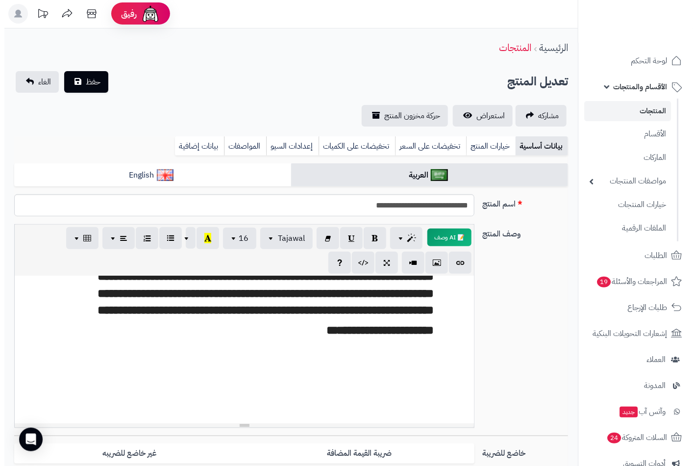
scroll to position [0, 0]
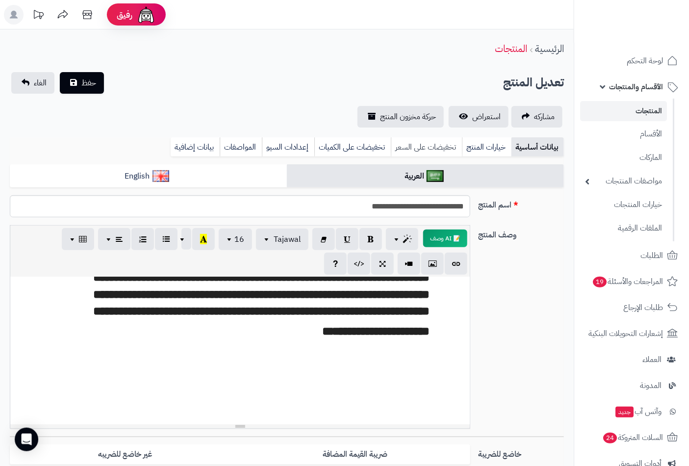
click at [449, 150] on link "تخفيضات على السعر" at bounding box center [426, 147] width 71 height 20
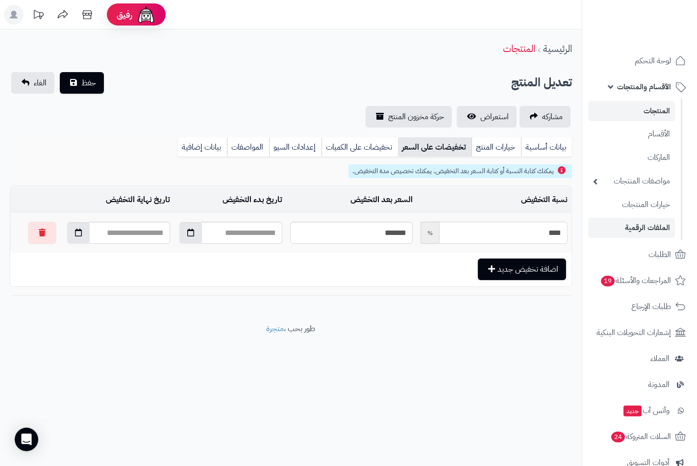
drag, startPoint x: 502, startPoint y: 232, endPoint x: 615, endPoint y: 230, distance: 112.3
click at [615, 230] on div "رفيق ! 0 الطلبات معالجة مكتمل إرجاع المنتجات العملاء المتواجدون الان 10593 عملا…" at bounding box center [348, 233] width 697 height 466
type input "*"
type input "*****"
click at [189, 232] on button "button" at bounding box center [190, 233] width 23 height 22
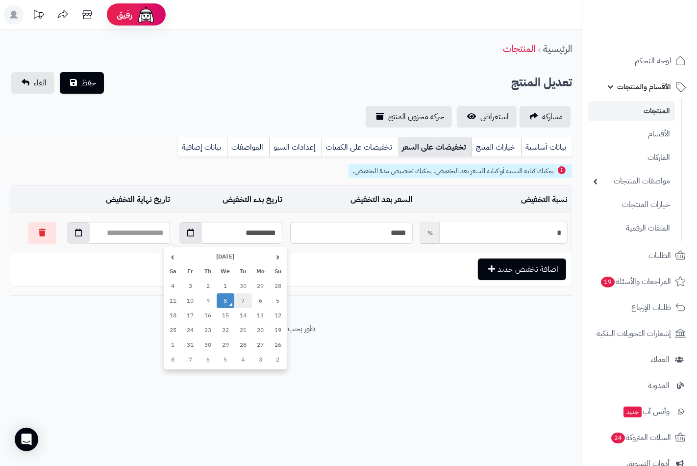
click at [244, 301] on td "7" at bounding box center [243, 300] width 18 height 15
type input "**********"
click at [75, 232] on icon "button" at bounding box center [78, 232] width 7 height 8
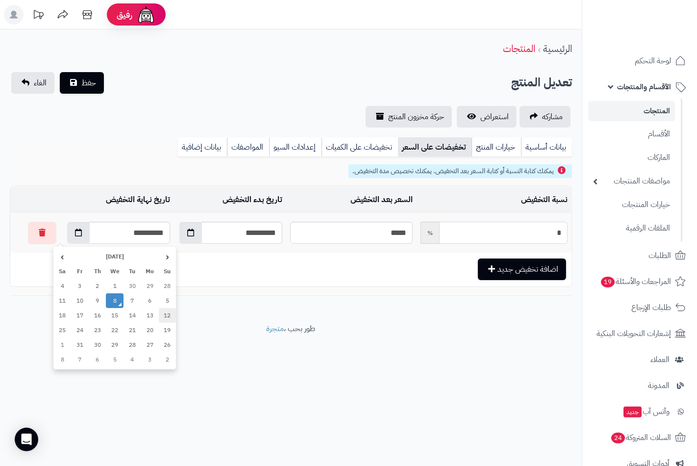
click at [167, 316] on td "12" at bounding box center [168, 315] width 18 height 15
type input "**********"
type input "*"
click at [94, 84] on span "حفظ" at bounding box center [88, 82] width 15 height 12
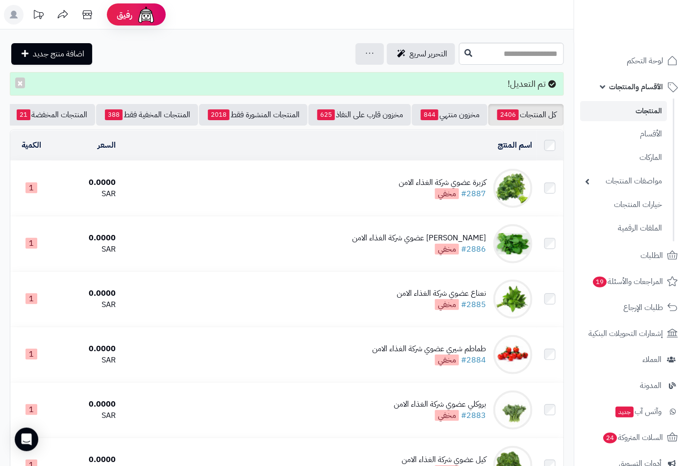
scroll to position [0, -92]
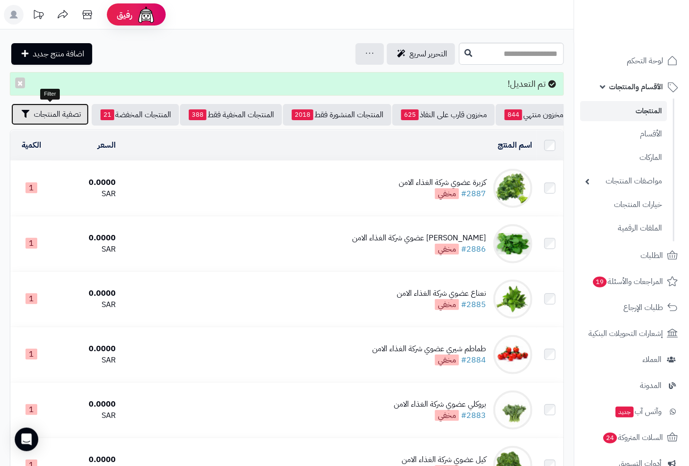
click at [54, 117] on span "تصفية المنتجات" at bounding box center [57, 114] width 47 height 12
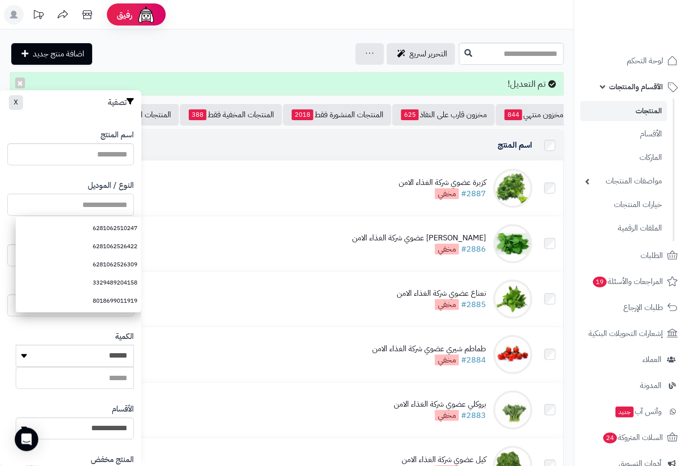
paste input "**********"
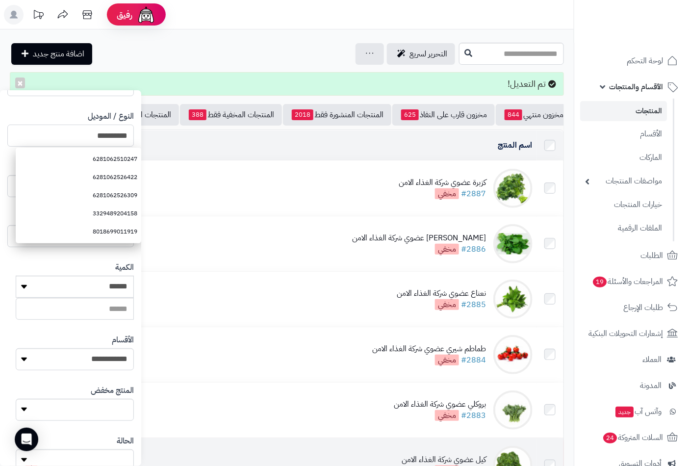
scroll to position [134, 0]
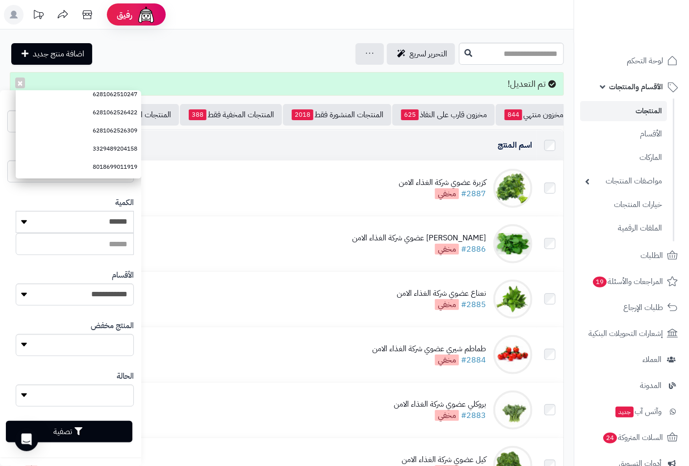
type input "**********"
click at [126, 429] on button "تصفية" at bounding box center [69, 432] width 126 height 22
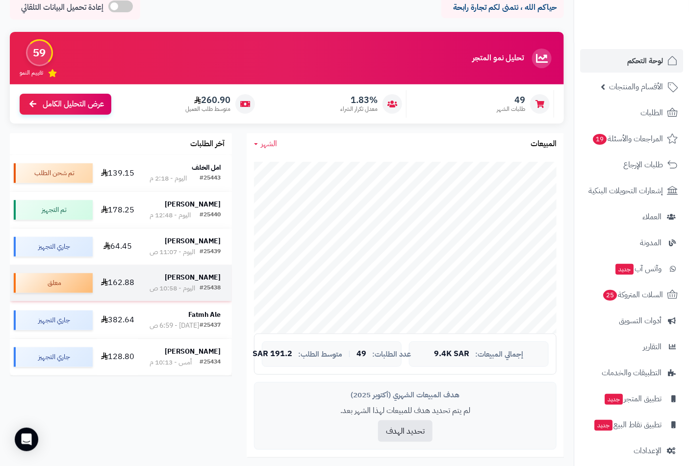
scroll to position [109, 0]
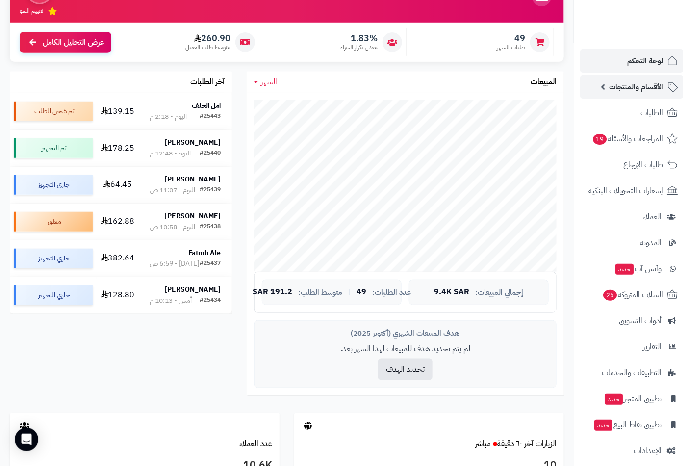
click at [646, 89] on span "الأقسام والمنتجات" at bounding box center [636, 87] width 54 height 14
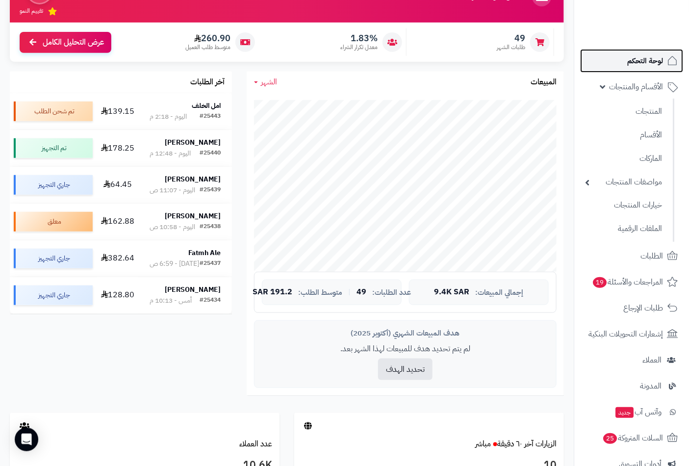
click at [647, 63] on span "لوحة التحكم" at bounding box center [645, 61] width 36 height 14
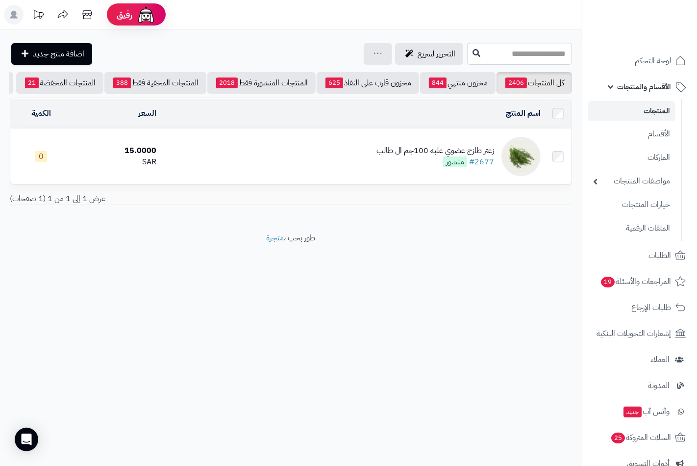
click at [391, 154] on div "زعتر طازج عضوي علبه 100جم ال طالب" at bounding box center [435, 150] width 118 height 11
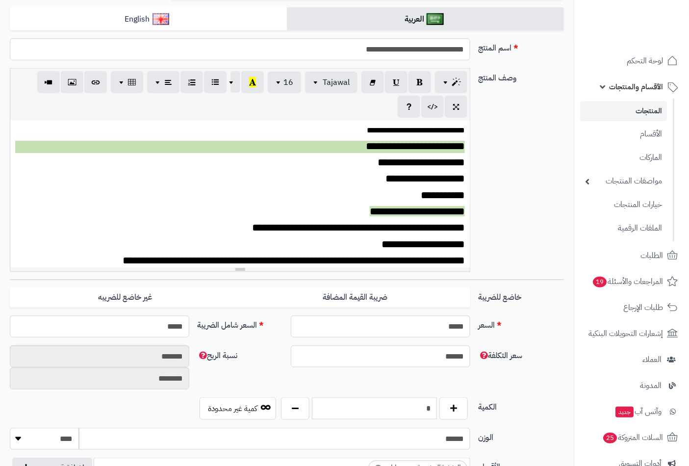
scroll to position [326, 0]
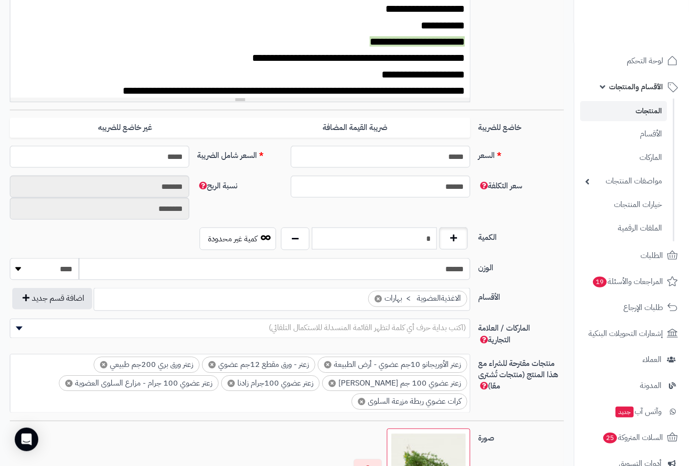
click at [460, 233] on div "*" at bounding box center [374, 238] width 192 height 23
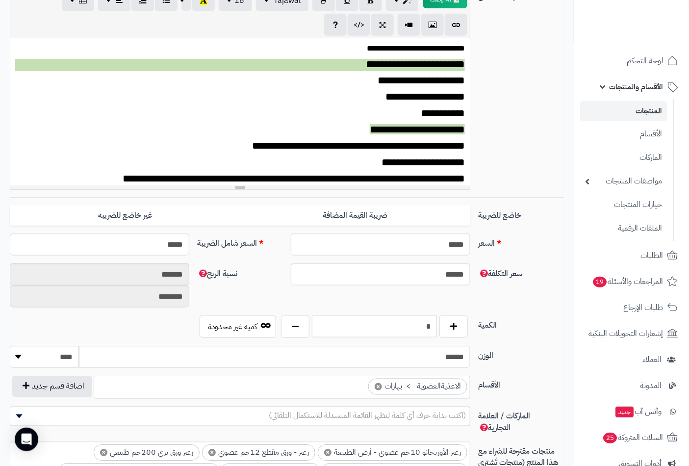
scroll to position [109, 0]
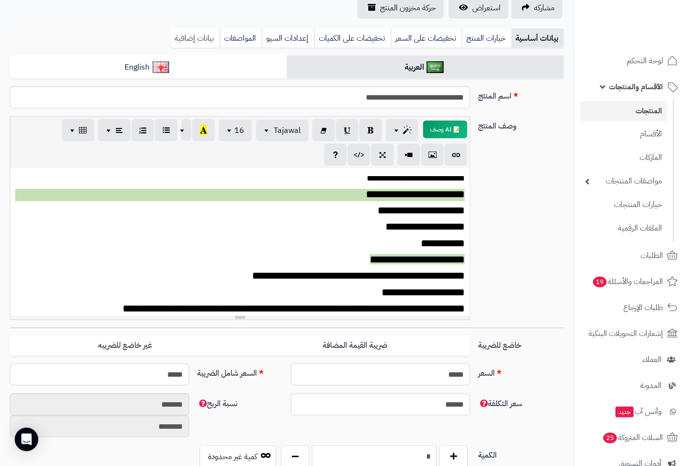
type input "*"
click at [195, 40] on link "بيانات إضافية" at bounding box center [195, 38] width 49 height 20
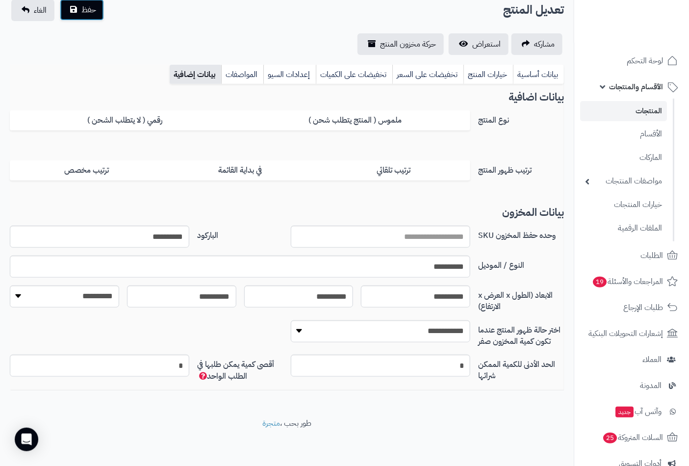
click at [81, 6] on span "حفظ" at bounding box center [88, 10] width 15 height 12
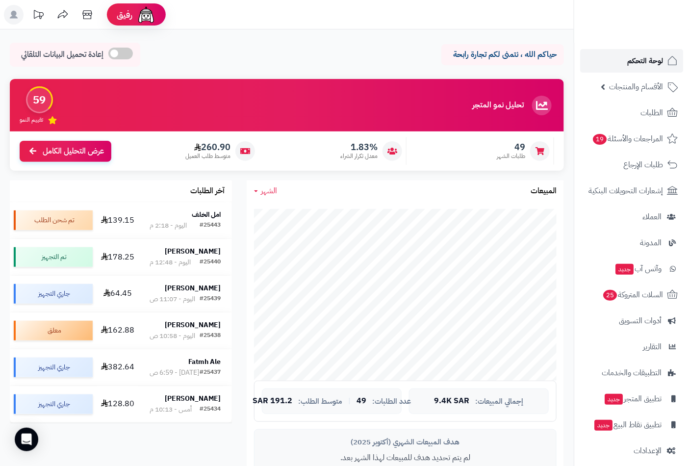
click at [644, 59] on span "لوحة التحكم" at bounding box center [645, 61] width 36 height 14
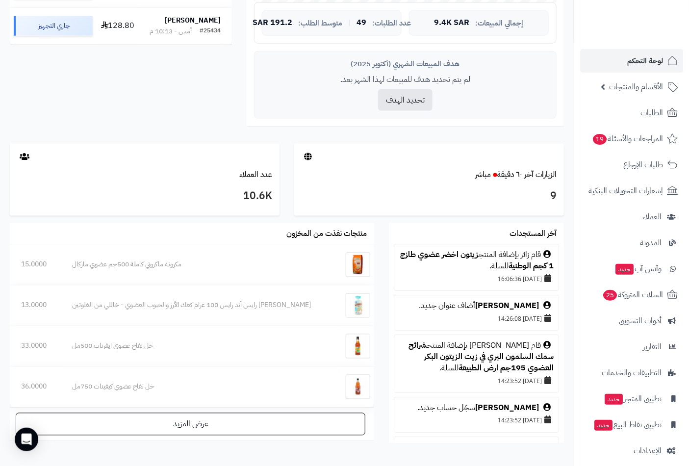
scroll to position [381, 0]
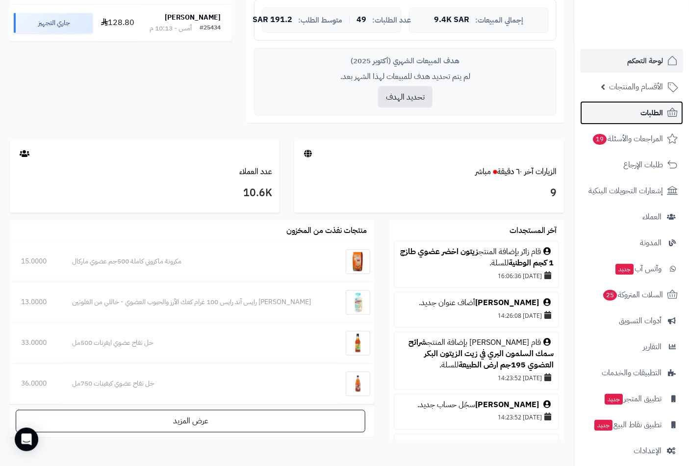
click at [652, 109] on span "الطلبات" at bounding box center [651, 113] width 23 height 14
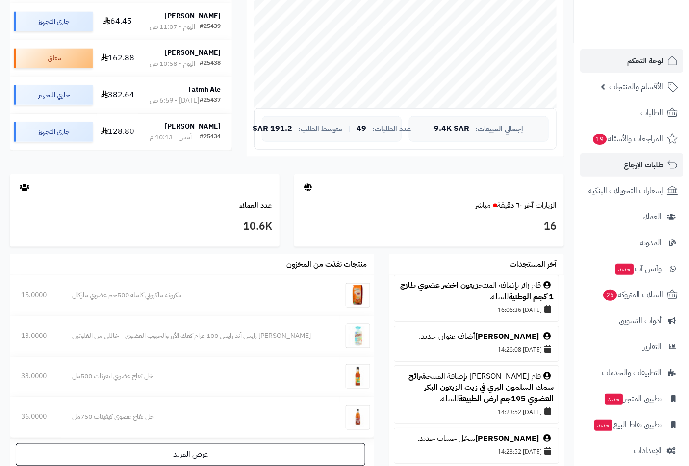
scroll to position [271, 0]
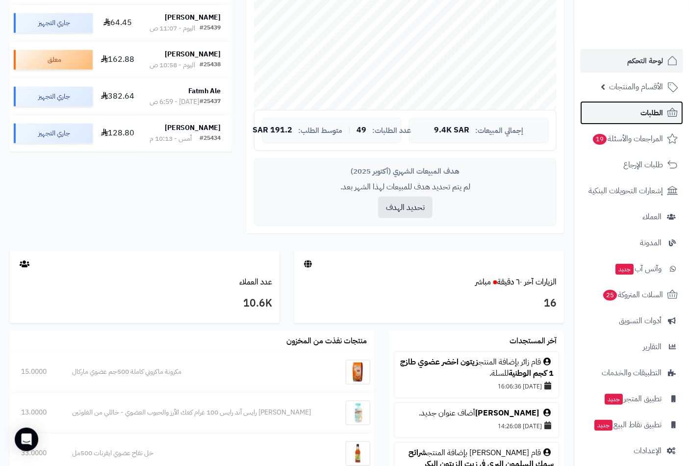
click at [641, 113] on span "الطلبات" at bounding box center [651, 113] width 23 height 14
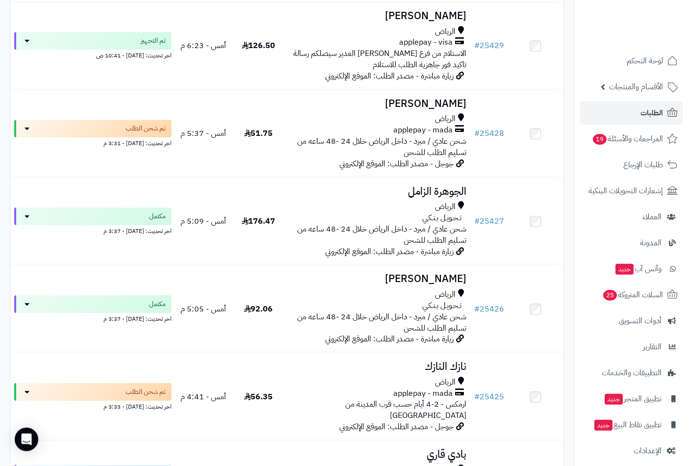
scroll to position [1144, 0]
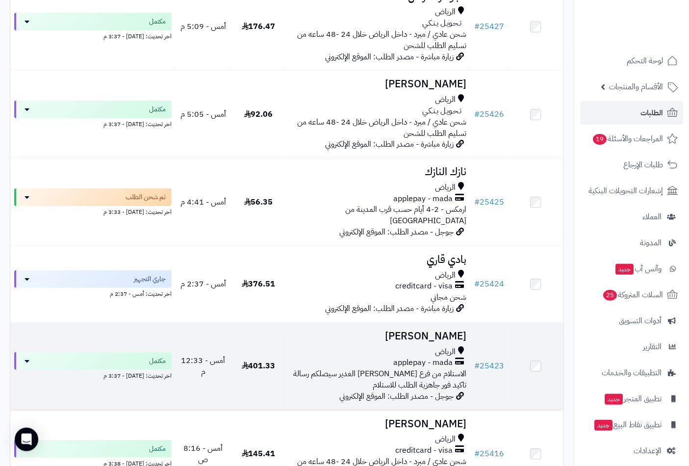
click at [412, 330] on h3 "[PERSON_NAME]" at bounding box center [378, 335] width 176 height 11
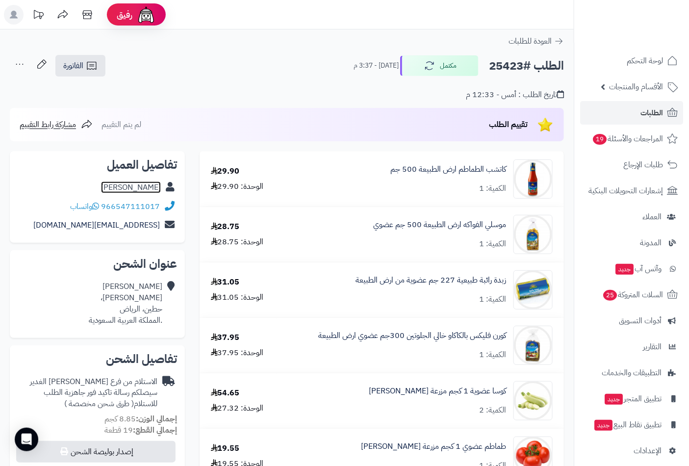
click at [125, 185] on link "Ohud Almudaymigh" at bounding box center [131, 187] width 60 height 12
click at [499, 62] on h2 "الطلب #25423" at bounding box center [526, 66] width 75 height 20
copy h2 "25423"
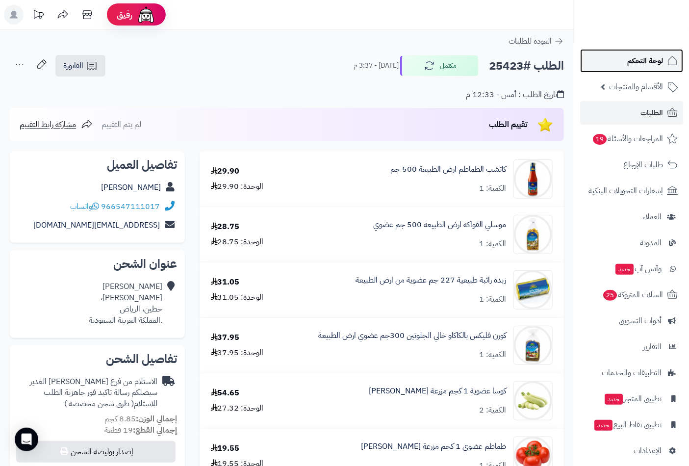
click at [624, 50] on link "لوحة التحكم" at bounding box center [631, 61] width 103 height 24
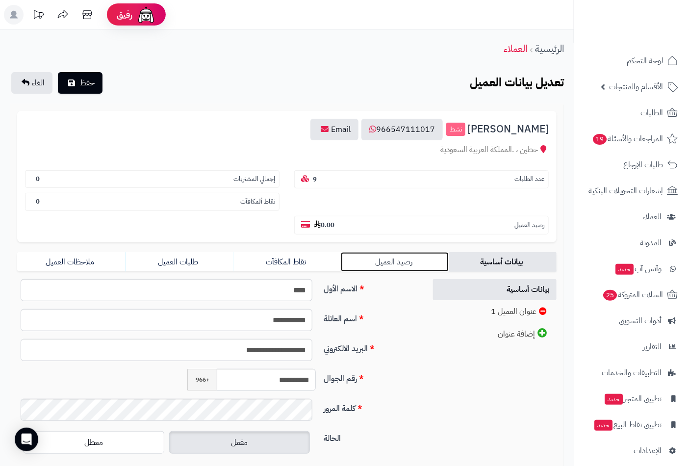
click at [388, 252] on link "رصيد العميل" at bounding box center [395, 262] width 108 height 20
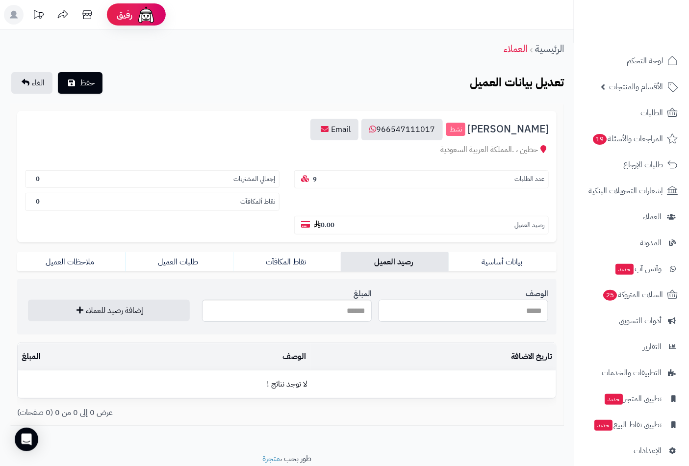
click at [510, 300] on input "الوصف" at bounding box center [463, 311] width 170 height 22
click at [426, 300] on input "**********" at bounding box center [463, 311] width 170 height 22
paste input "text"
type input "**********"
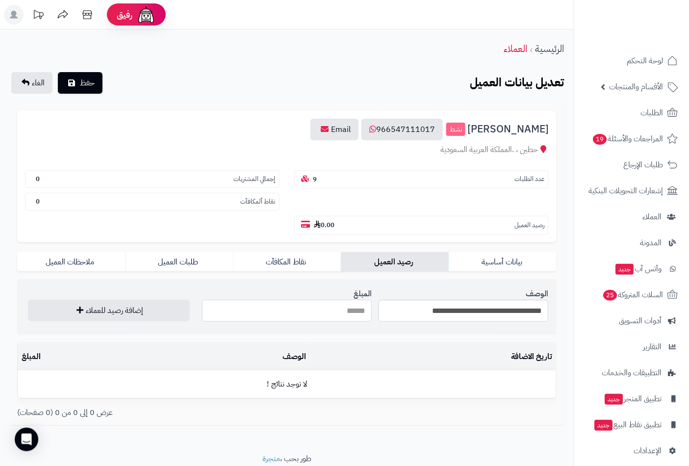
click at [345, 300] on input "المبلغ" at bounding box center [287, 311] width 170 height 22
type input "****"
click at [136, 299] on button "إضافة رصيد للعملاء" at bounding box center [109, 310] width 162 height 22
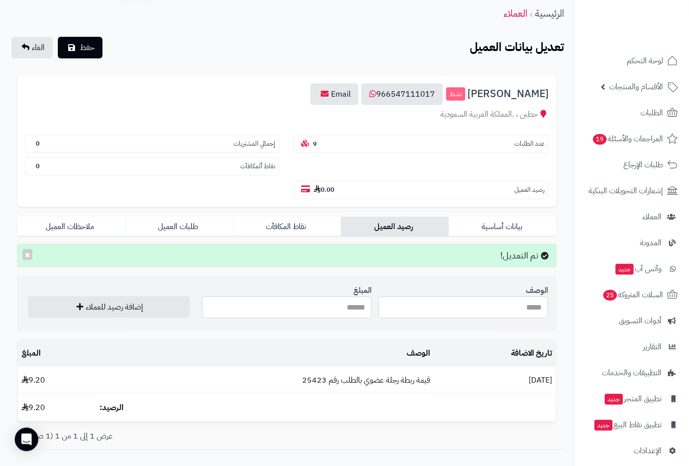
scroll to position [73, 0]
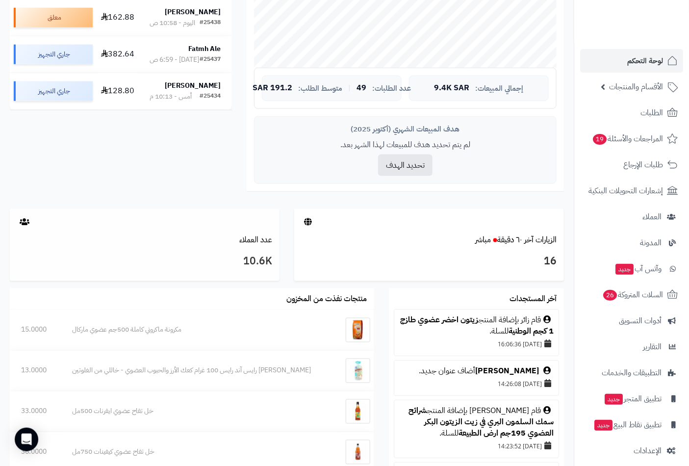
scroll to position [326, 0]
